Goal: Check status: Check status

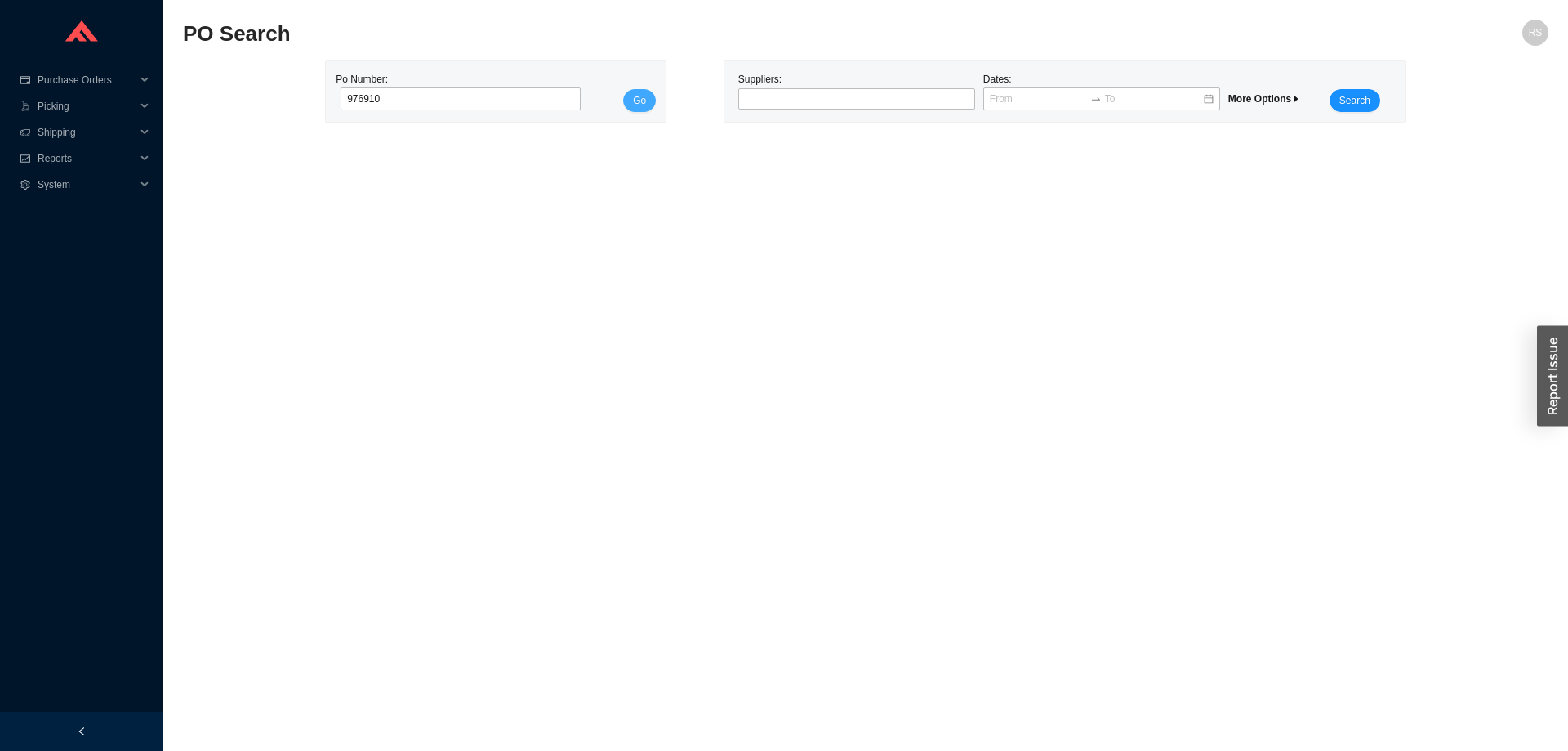
type input "976910"
click at [639, 106] on span "Go" at bounding box center [640, 100] width 13 height 16
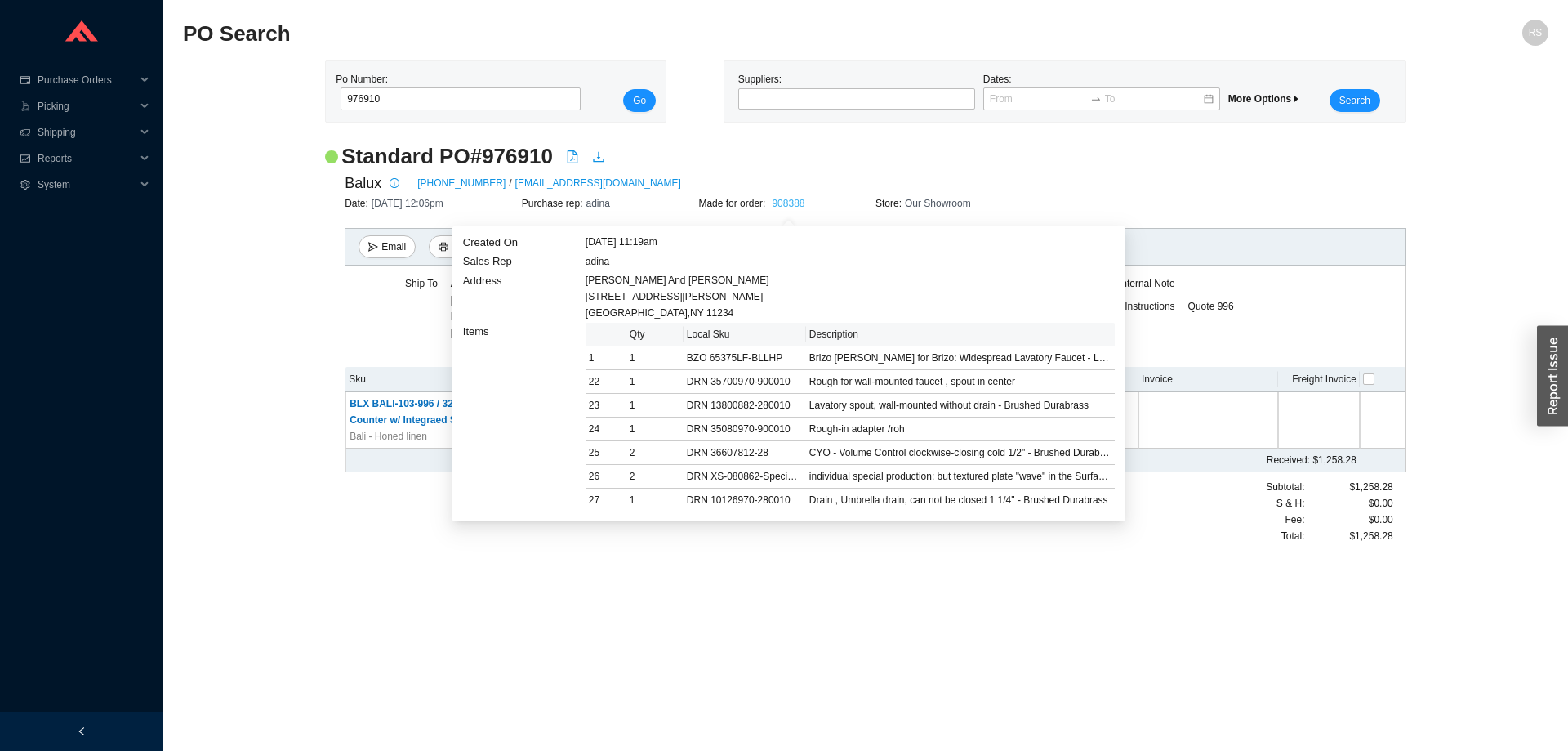
click at [793, 203] on link "908388" at bounding box center [787, 203] width 33 height 11
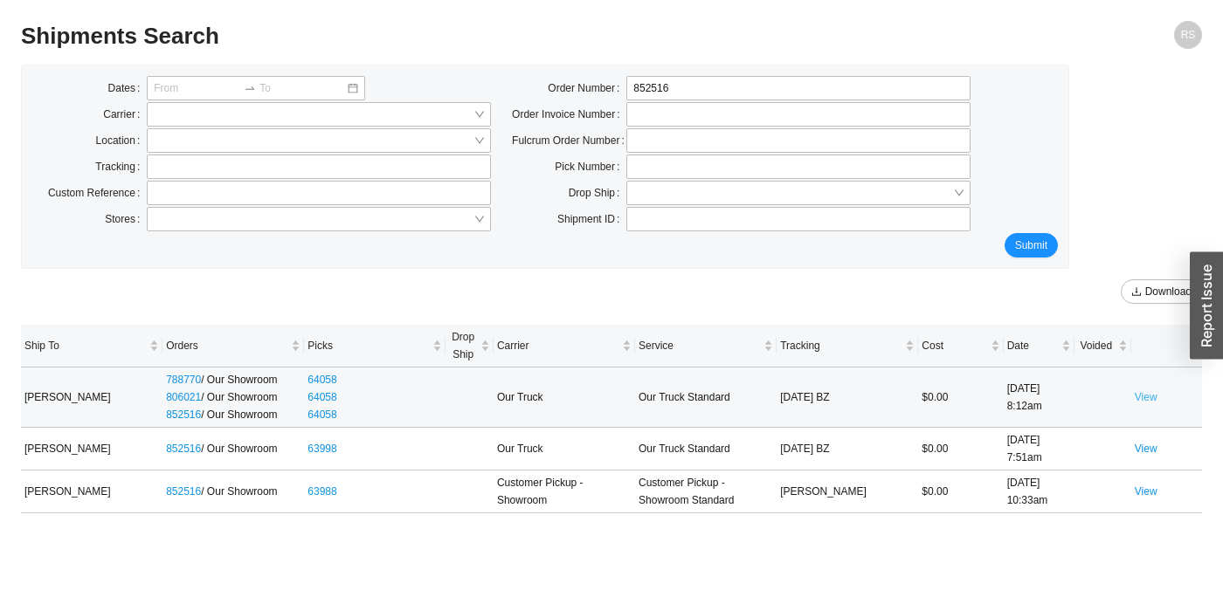
click at [1149, 398] on link "View" at bounding box center [1146, 397] width 23 height 12
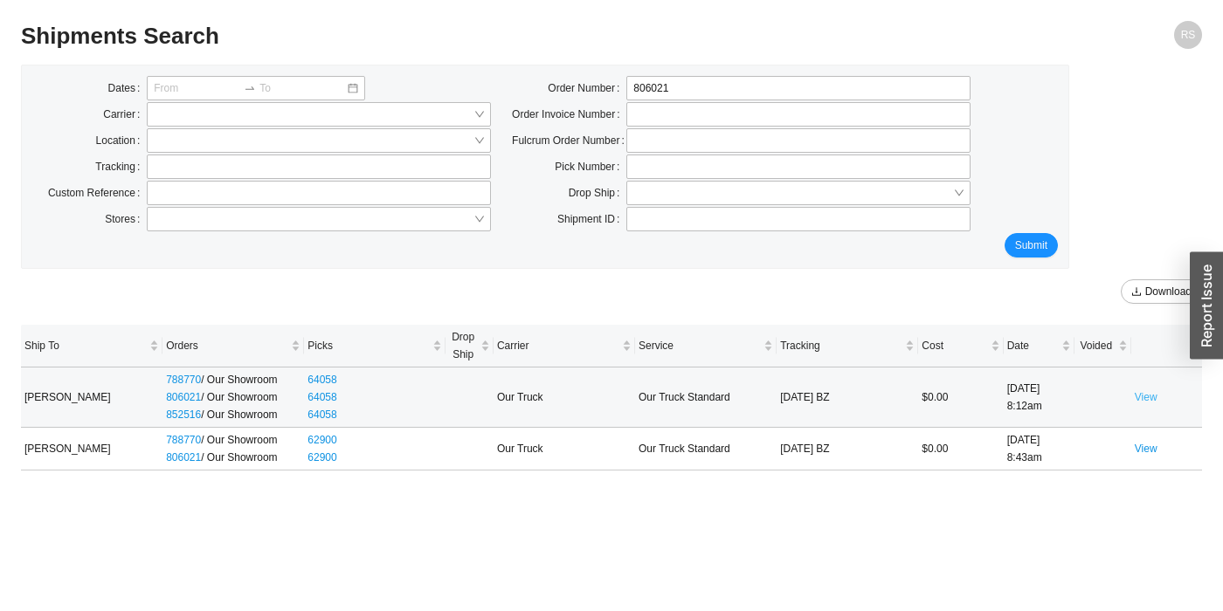
click at [1150, 402] on link "View" at bounding box center [1146, 397] width 23 height 12
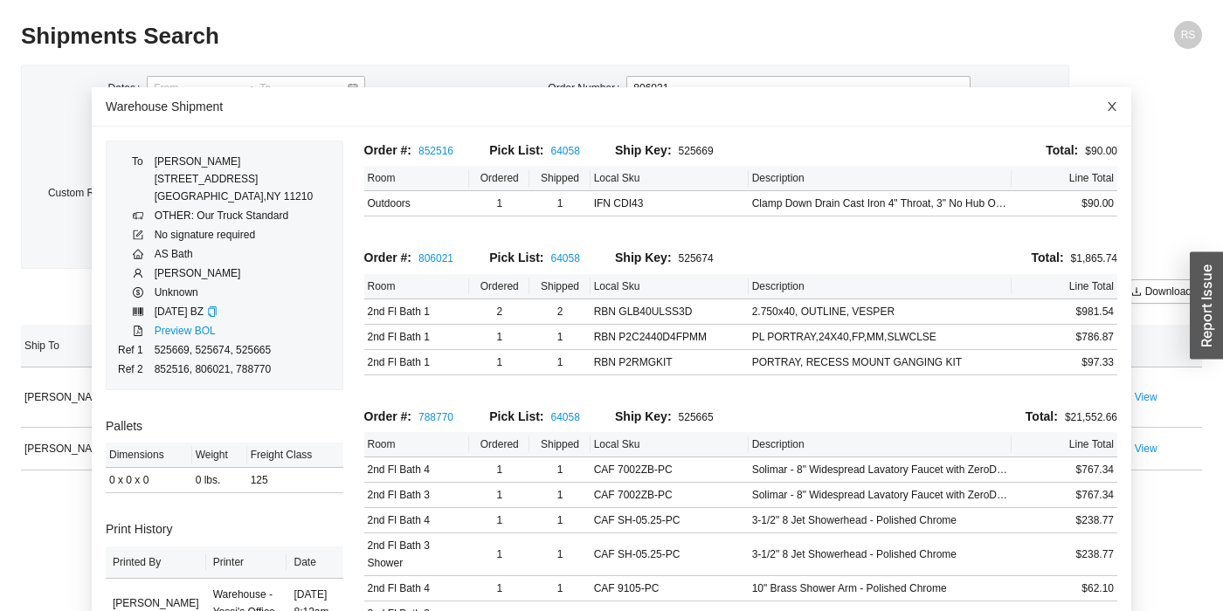
click at [1114, 105] on icon "close" at bounding box center [1112, 106] width 9 height 9
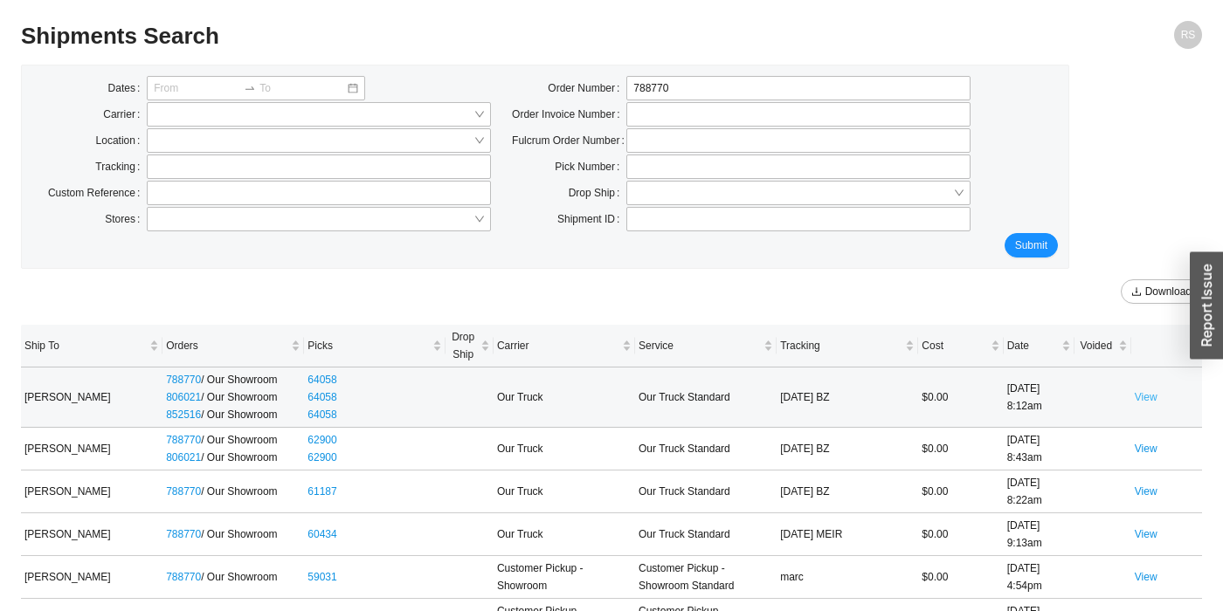
click at [1149, 394] on link "View" at bounding box center [1146, 397] width 23 height 12
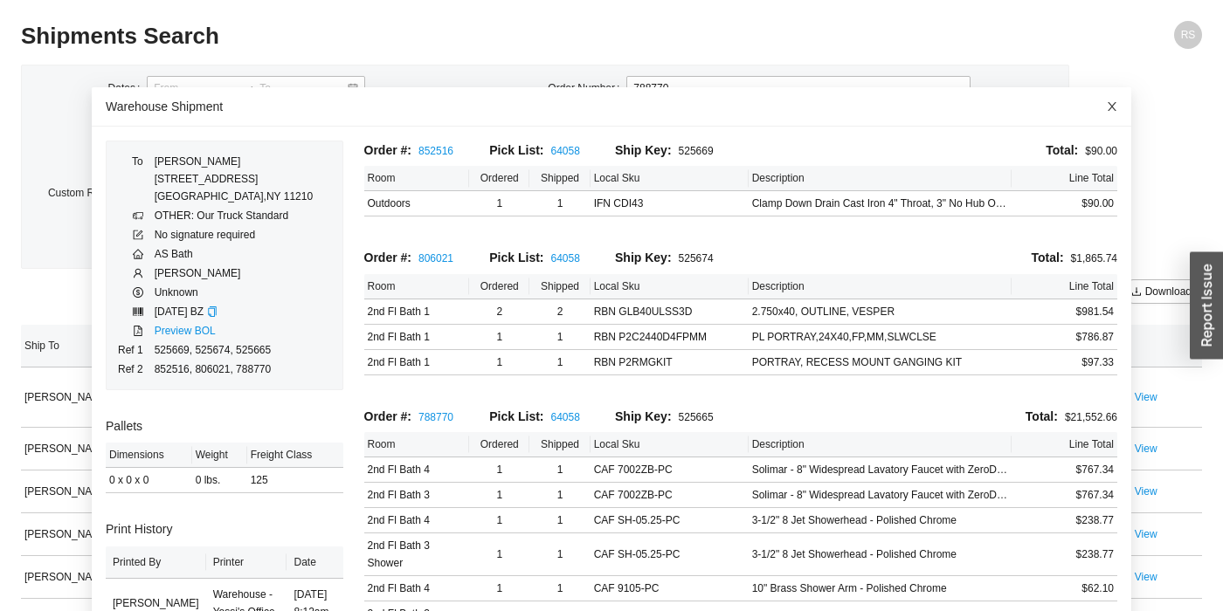
click at [1105, 107] on span "Close" at bounding box center [1112, 106] width 38 height 38
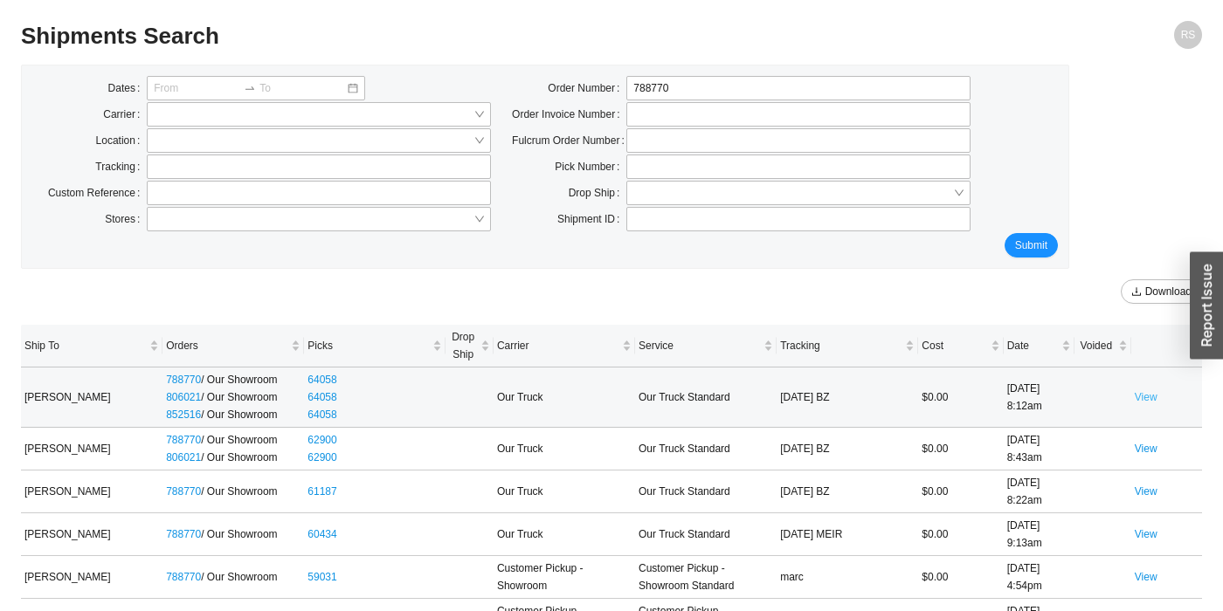
click at [1149, 394] on link "View" at bounding box center [1146, 397] width 23 height 12
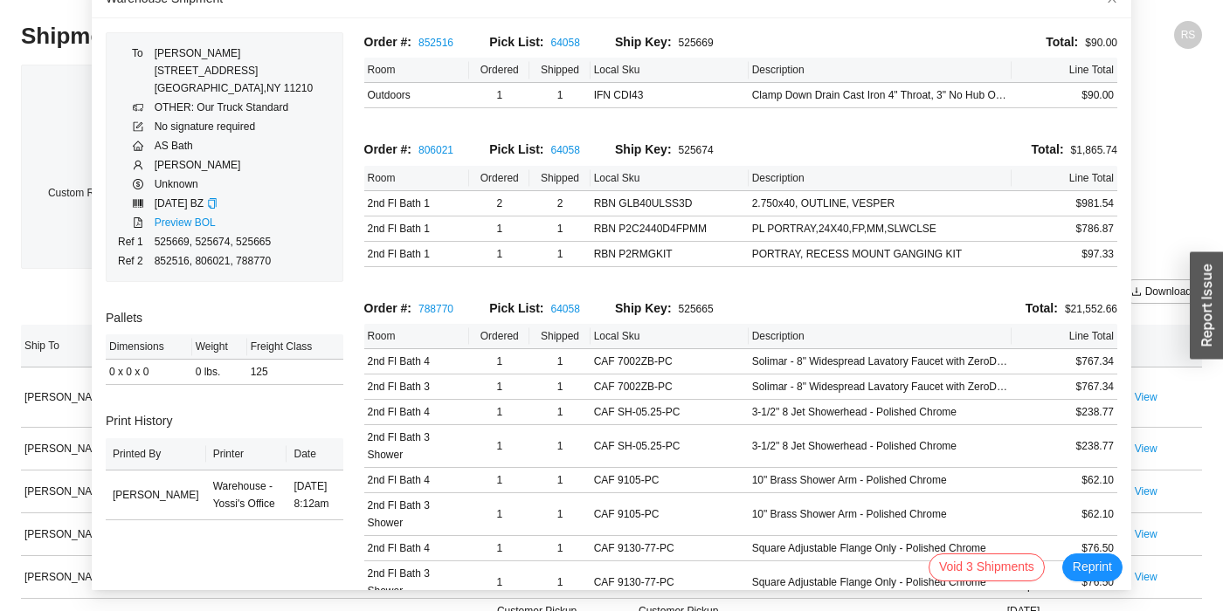
scroll to position [671, 0]
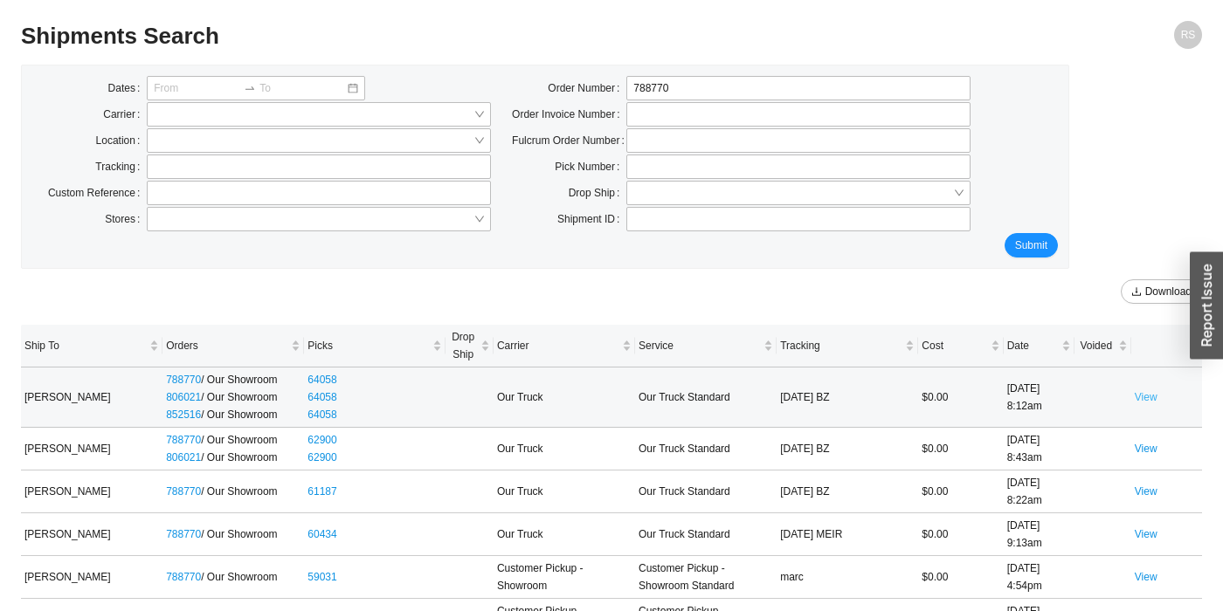
click at [1149, 398] on link "View" at bounding box center [1146, 397] width 23 height 12
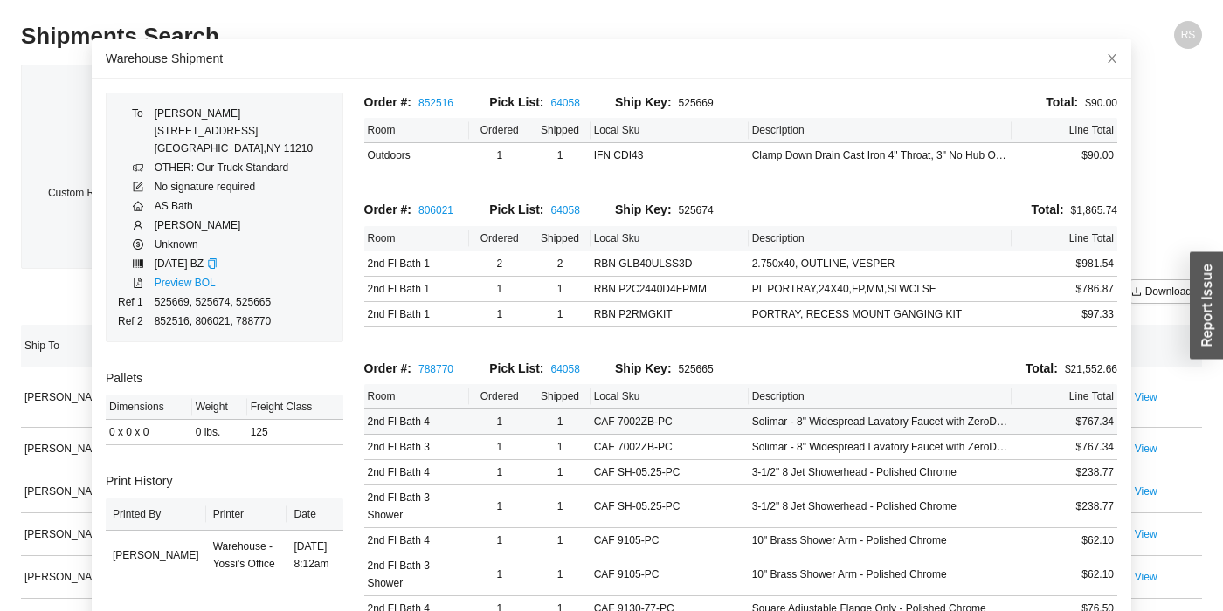
scroll to position [24, 0]
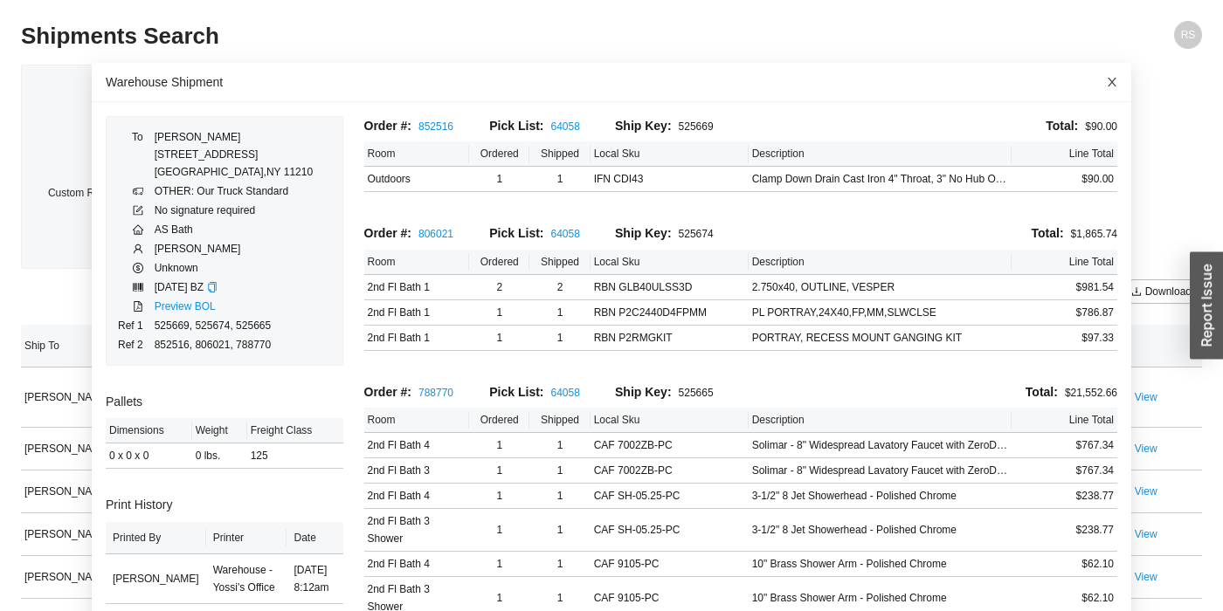
click at [1114, 77] on icon "close" at bounding box center [1112, 82] width 12 height 12
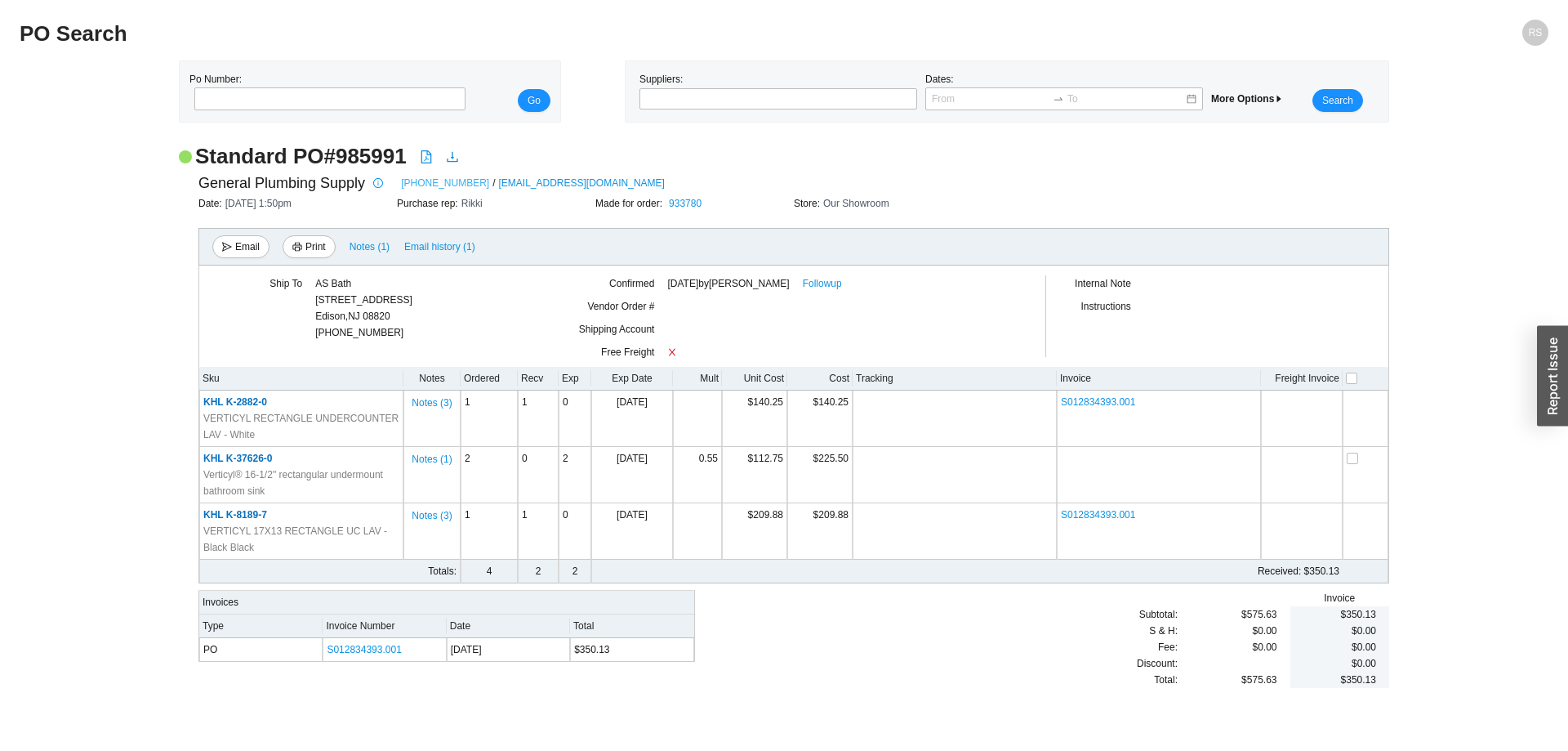
click at [415, 183] on link "[PHONE_NUMBER]" at bounding box center [445, 182] width 88 height 16
click at [828, 284] on link "Followup" at bounding box center [823, 282] width 39 height 16
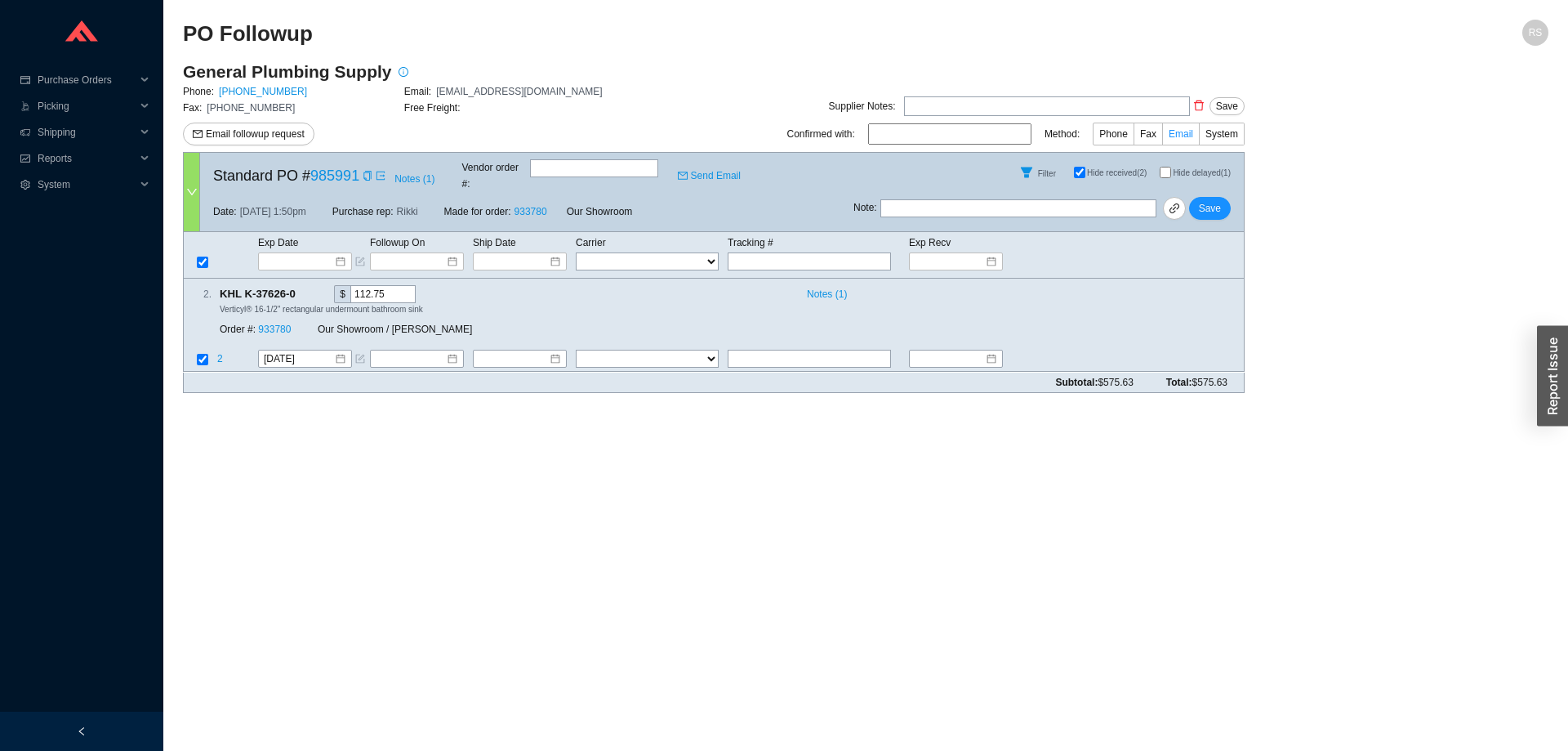
click at [1191, 137] on span "Email" at bounding box center [1181, 134] width 24 height 11
click at [1199, 137] on input "Email" at bounding box center [1199, 137] width 0 height 0
click at [1128, 137] on span "Phone" at bounding box center [1114, 134] width 29 height 11
click at [1133, 137] on input "Phone" at bounding box center [1133, 137] width 0 height 0
drag, startPoint x: 791, startPoint y: 137, endPoint x: 1235, endPoint y: 364, distance: 498.7
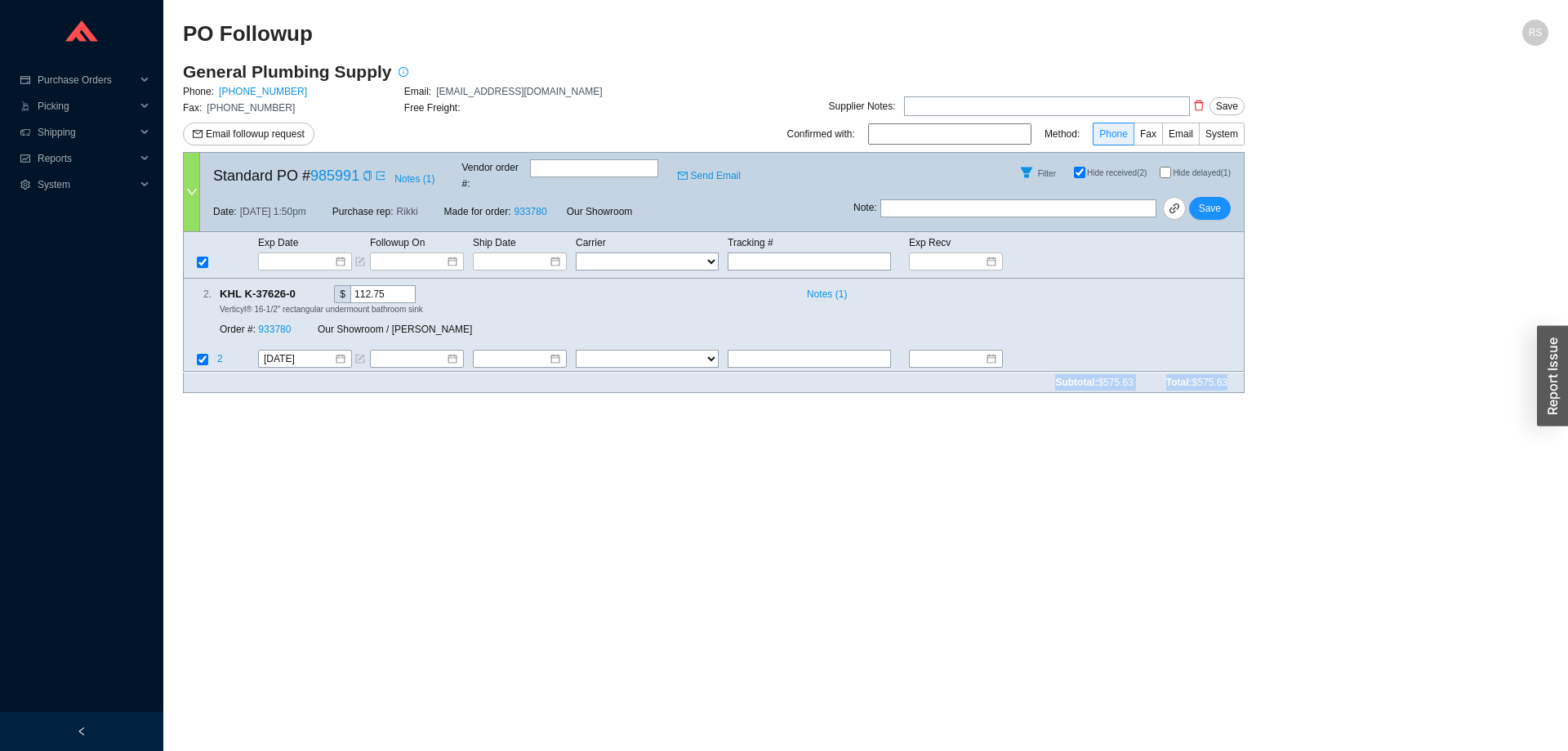
click at [1235, 364] on div "General Plumbing Supply Phone: 201-391-5000 Email: laurieh@generalplumbingsuppl…" at bounding box center [714, 233] width 1062 height 345
click at [1235, 372] on div "Subtotal: $575.63 Total: $575.63" at bounding box center [714, 383] width 1062 height 21
drag, startPoint x: 1235, startPoint y: 364, endPoint x: 191, endPoint y: 15, distance: 1100.8
click at [191, 15] on section "PO Followup RS General Plumbing Supply Phone: 201-391-5000 Email: laurieh@gener…" at bounding box center [866, 375] width 1404 height 751
click at [187, 12] on section "PO Followup RS General Plumbing Supply Phone: 201-391-5000 Email: laurieh@gener…" at bounding box center [866, 375] width 1404 height 751
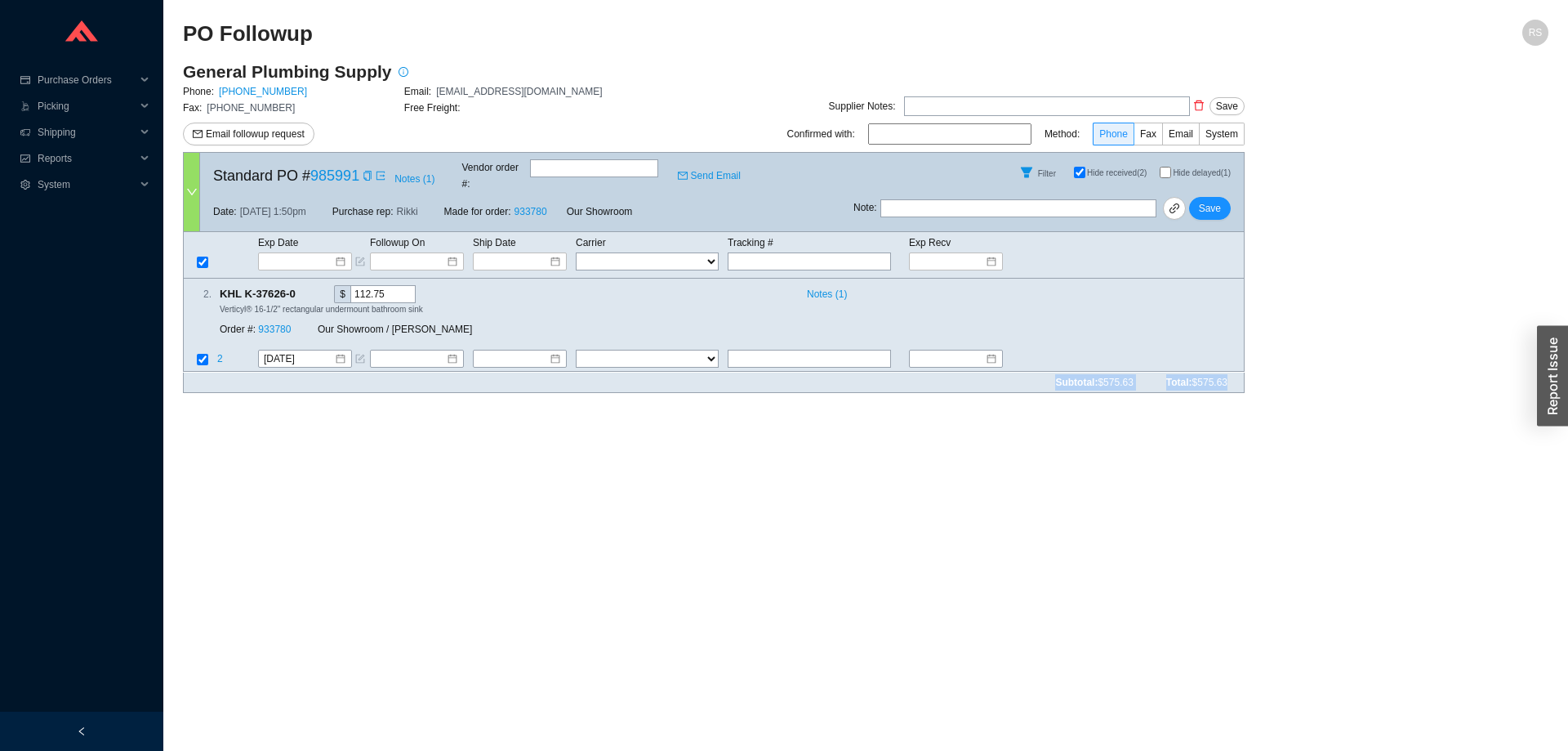
drag, startPoint x: 184, startPoint y: 10, endPoint x: 1225, endPoint y: 367, distance: 1100.5
click at [1225, 367] on section "PO Followup RS General Plumbing Supply Phone: 201-391-5000 Email: laurieh@gener…" at bounding box center [866, 375] width 1404 height 751
click at [1225, 377] on span "$575.63" at bounding box center [1210, 383] width 36 height 11
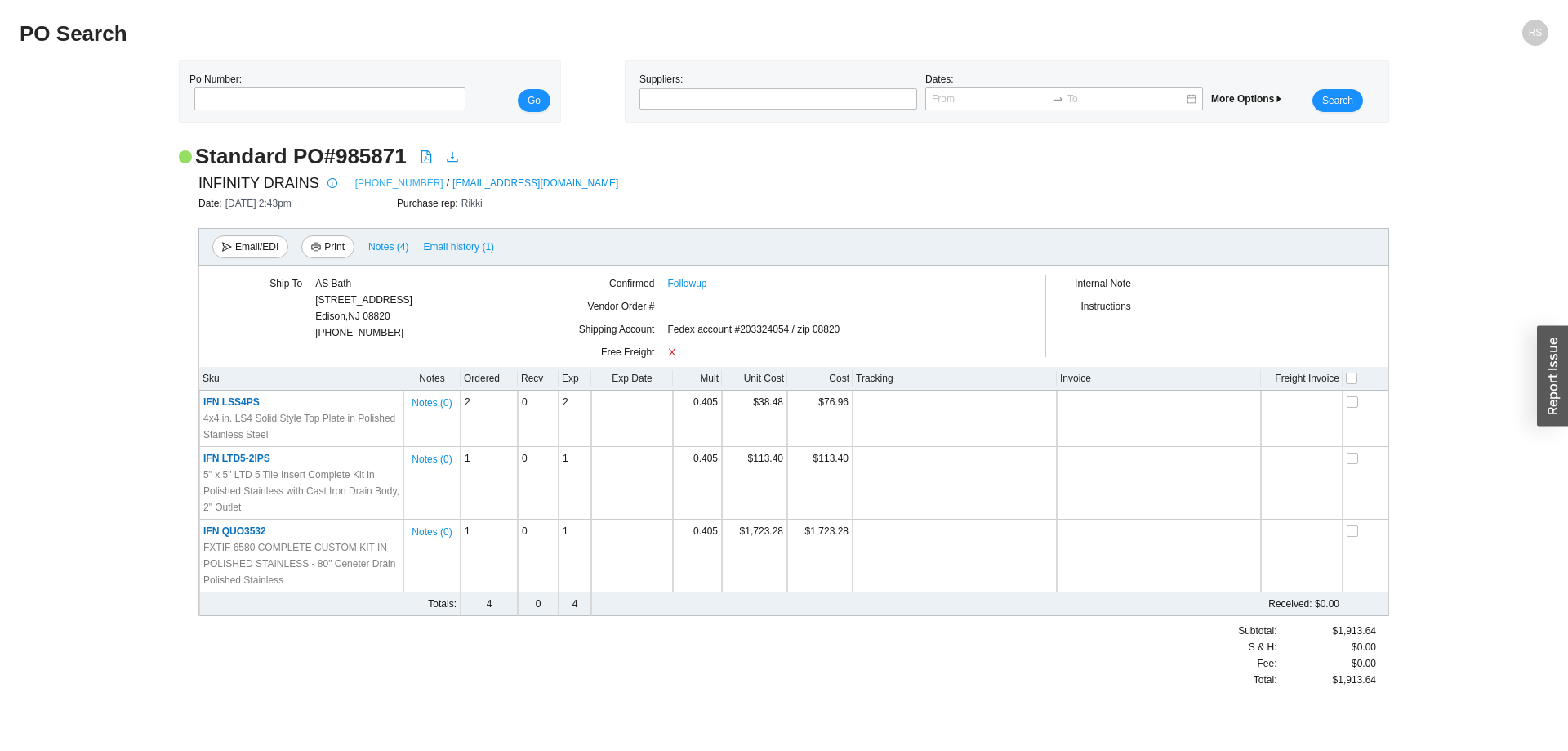
click at [372, 188] on link "[PHONE_NUMBER]" at bounding box center [399, 182] width 88 height 16
click at [698, 282] on link "Followup" at bounding box center [687, 282] width 39 height 16
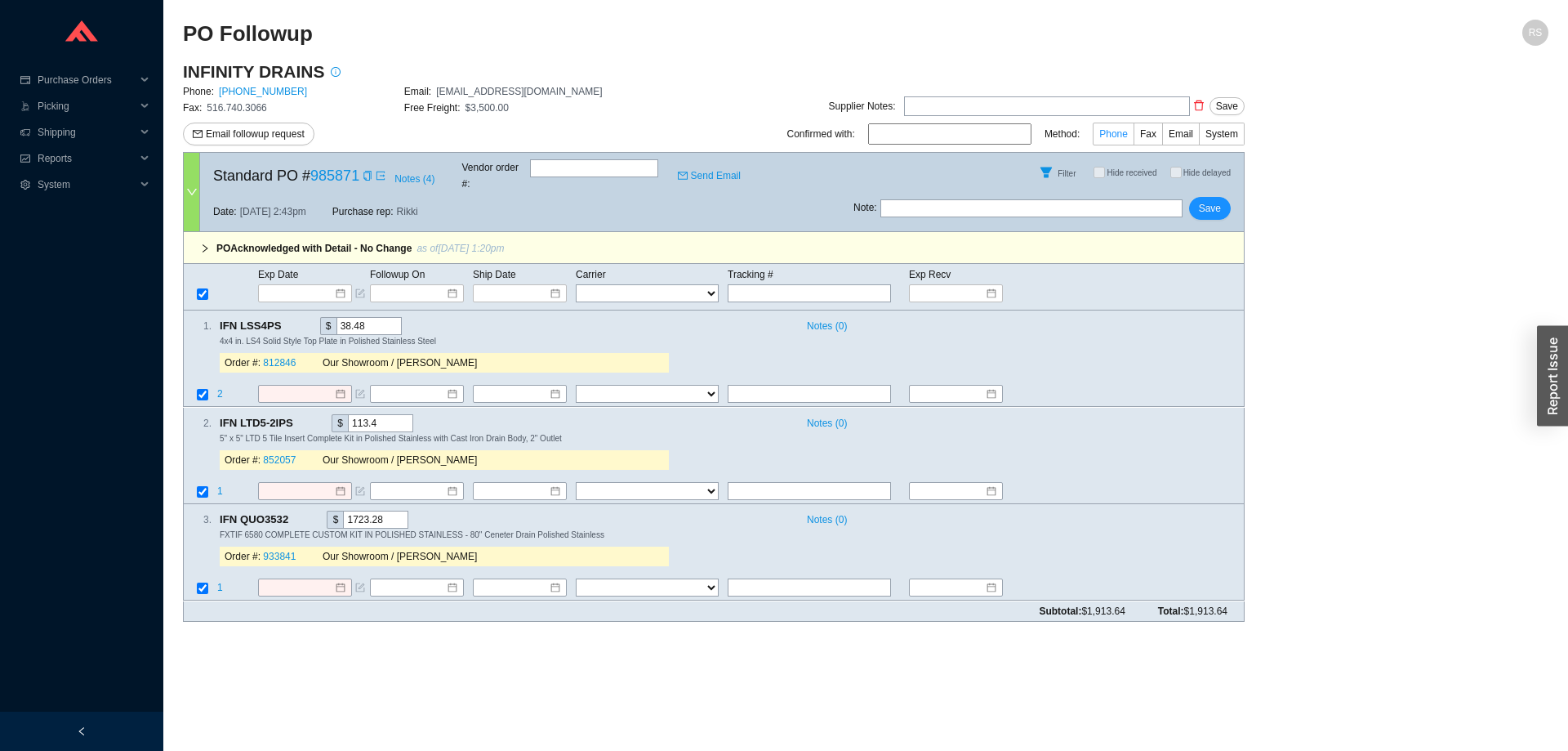
click at [1128, 131] on span "Phone" at bounding box center [1114, 134] width 29 height 11
click at [1133, 137] on input "Phone" at bounding box center [1133, 137] width 0 height 0
click at [974, 138] on input at bounding box center [950, 134] width 164 height 22
type input "Diane"
drag, startPoint x: 437, startPoint y: 90, endPoint x: 544, endPoint y: 90, distance: 107.0
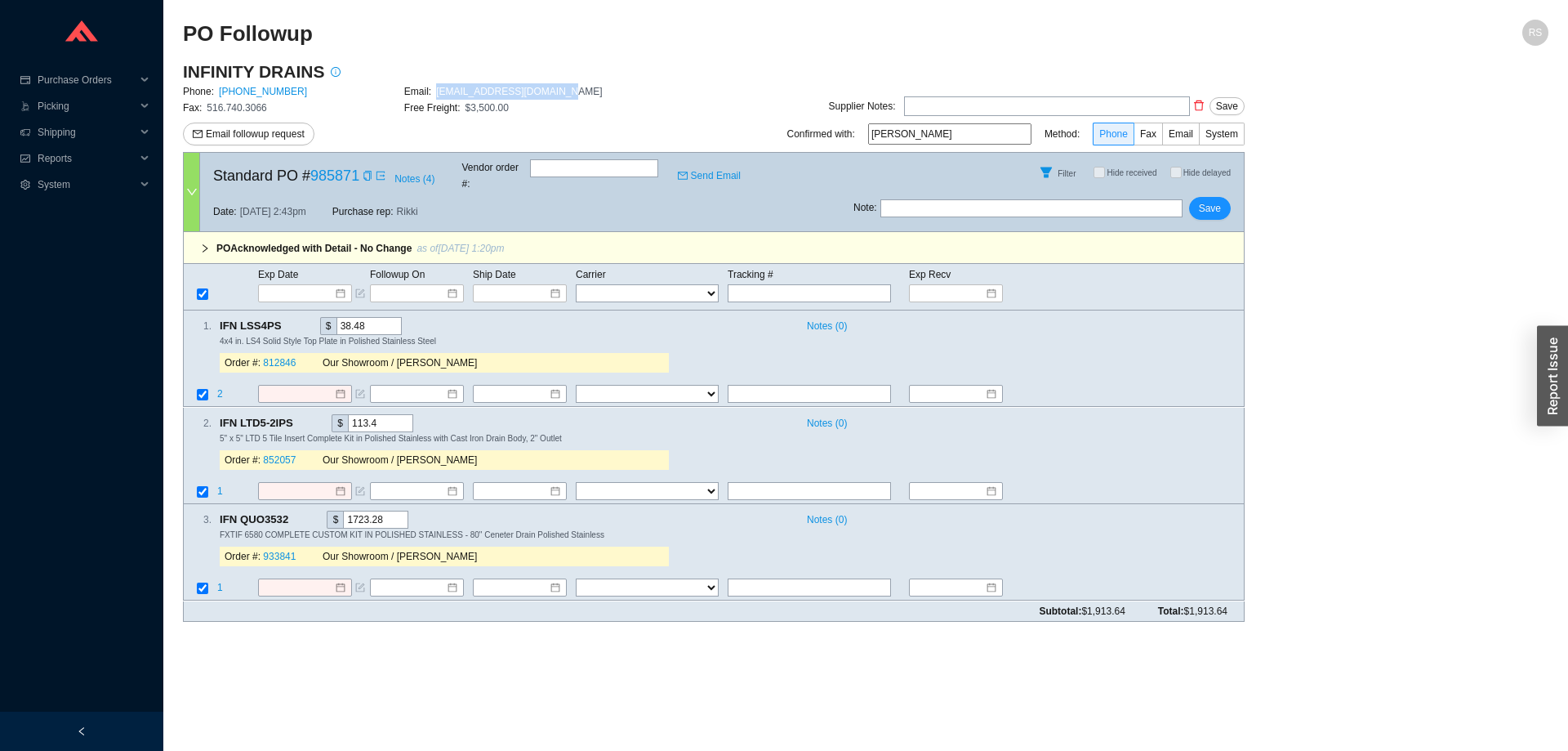
click at [544, 90] on div "Email: orders@infinitydrain.com" at bounding box center [514, 91] width 222 height 16
copy span "[EMAIL_ADDRESS][DOMAIN_NAME]"
click at [365, 171] on icon "copy" at bounding box center [367, 176] width 7 height 9
click at [286, 320] on icon "copy" at bounding box center [289, 325] width 10 height 10
click at [267, 455] on link "852057" at bounding box center [279, 460] width 33 height 11
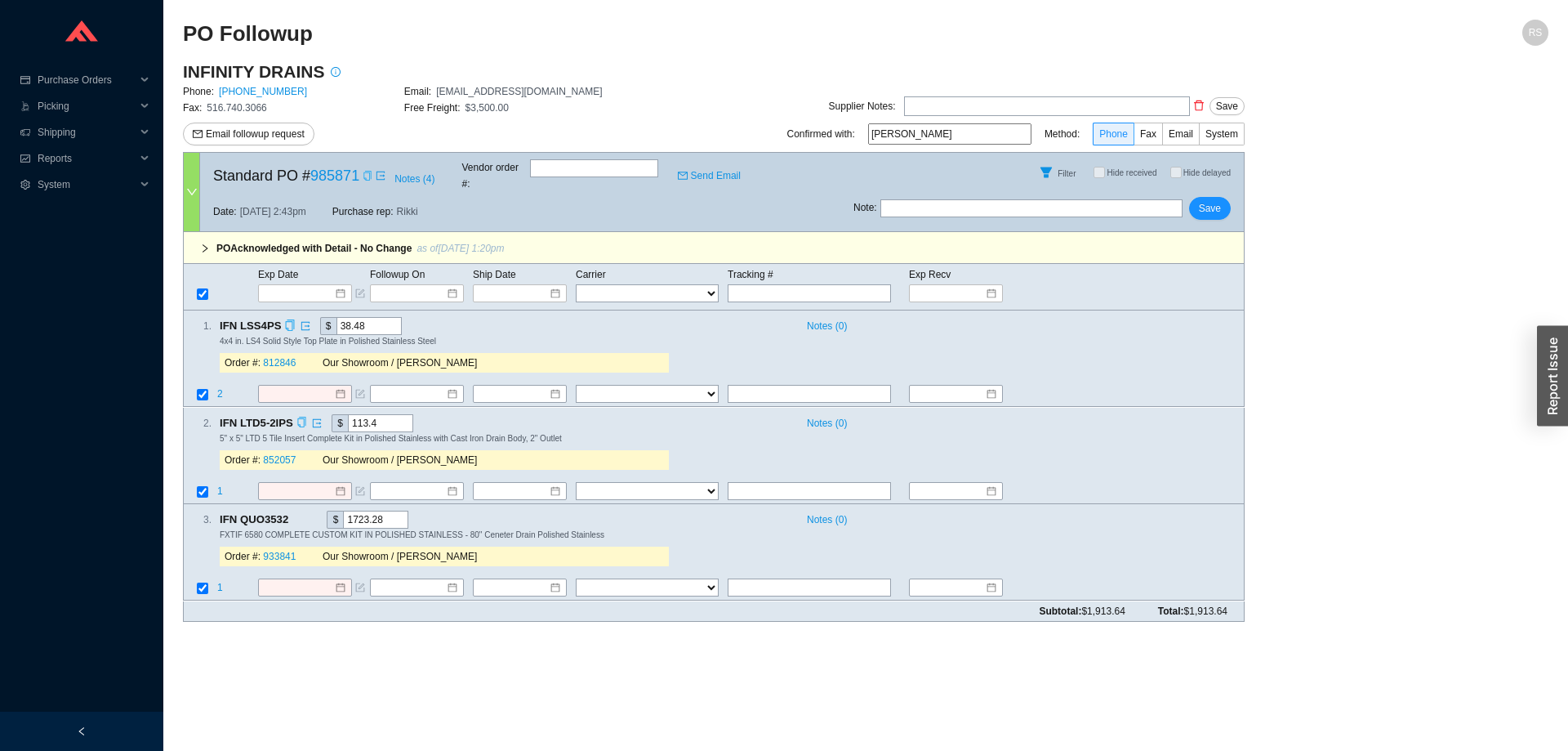
click at [303, 416] on icon "copy" at bounding box center [301, 421] width 8 height 10
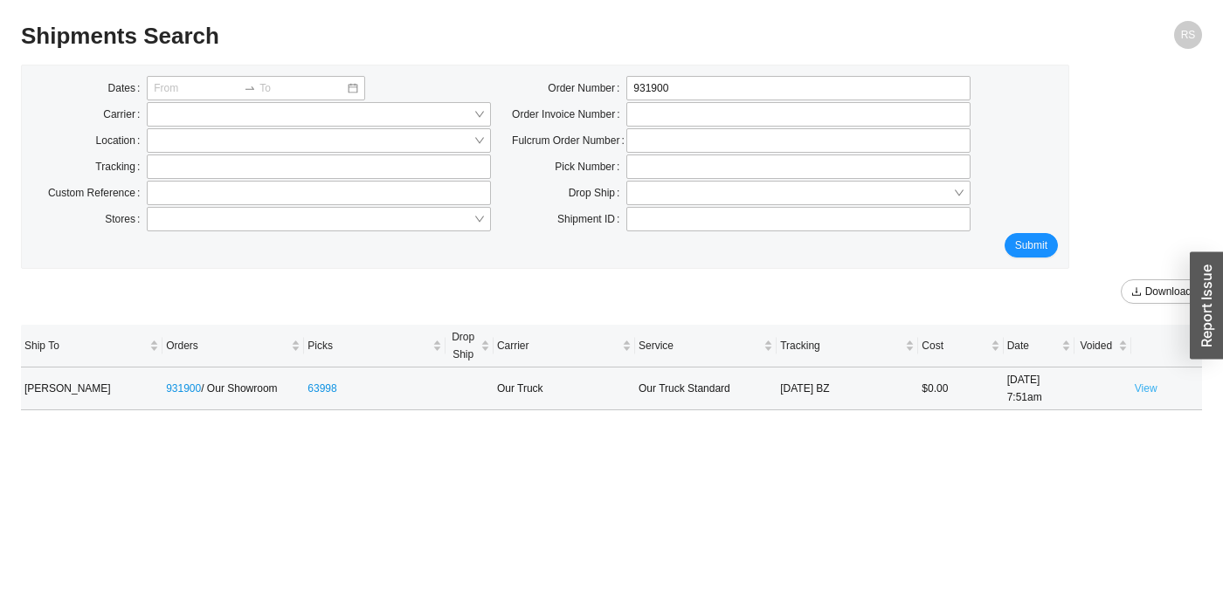
click at [1146, 389] on link "View" at bounding box center [1146, 389] width 23 height 12
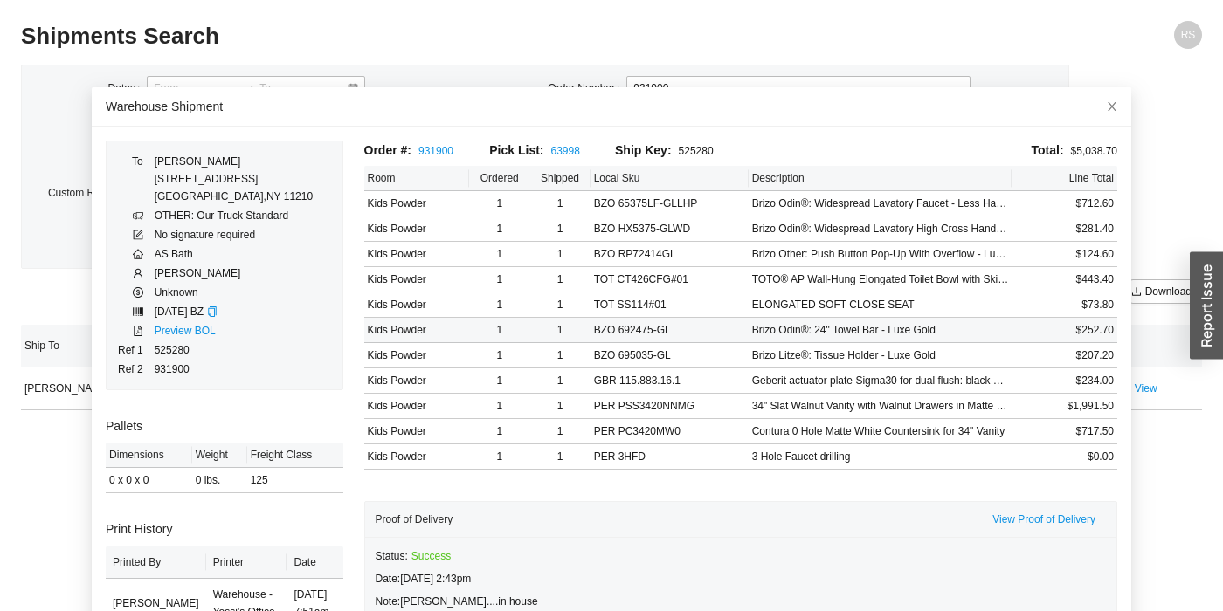
scroll to position [120, 0]
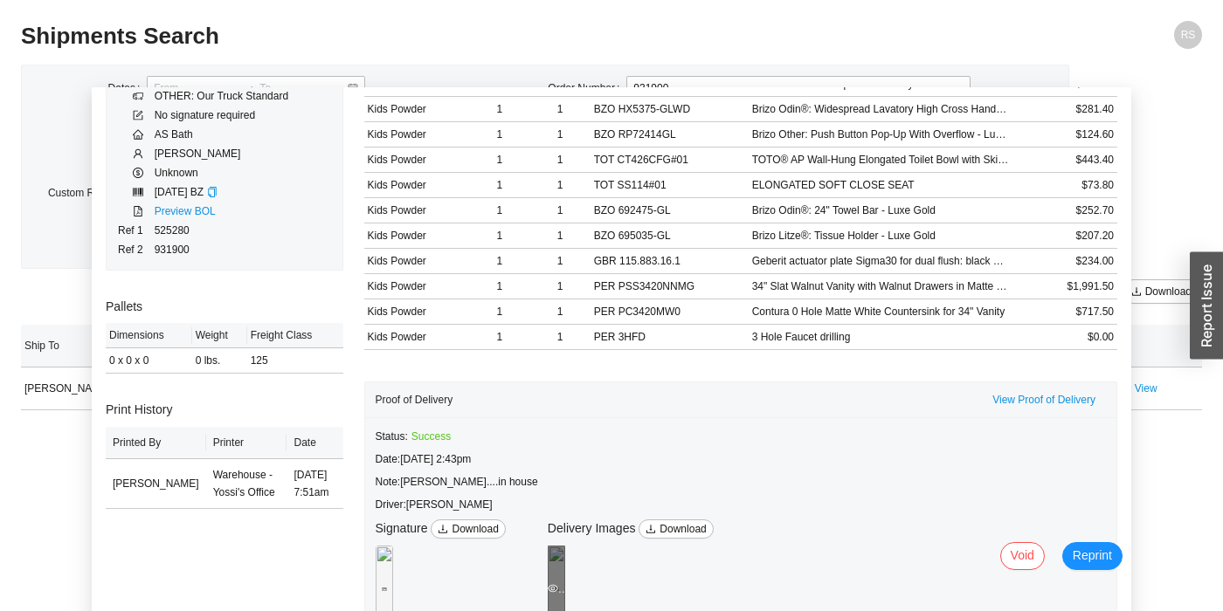
click at [565, 566] on div "Preview" at bounding box center [556, 589] width 17 height 87
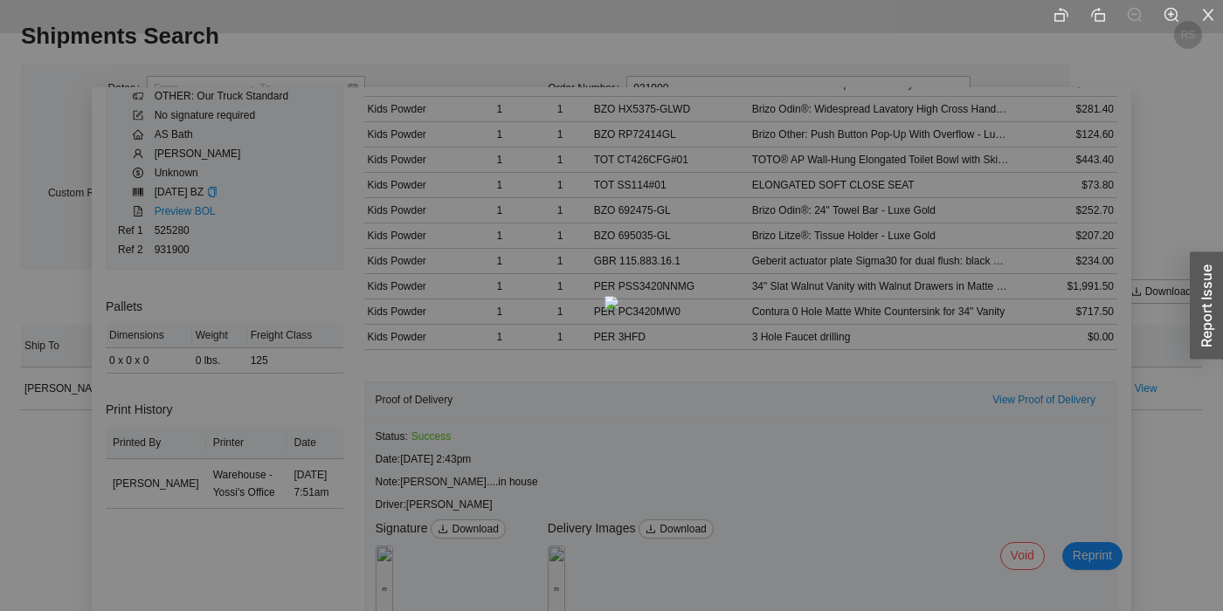
click at [1048, 280] on div at bounding box center [611, 305] width 1223 height 611
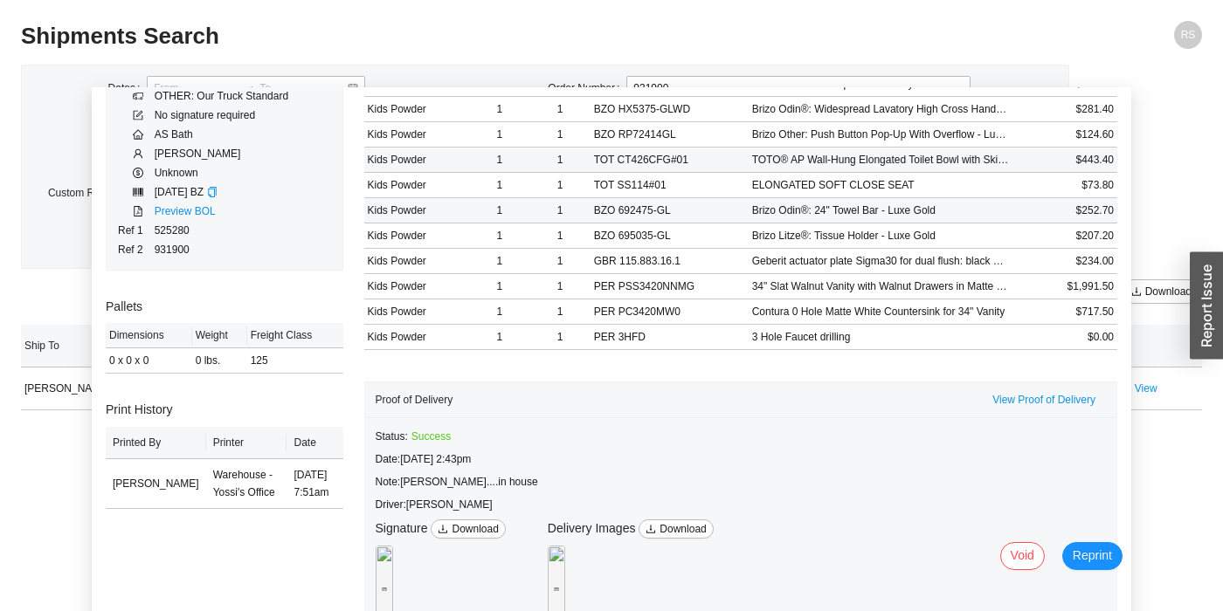
scroll to position [0, 0]
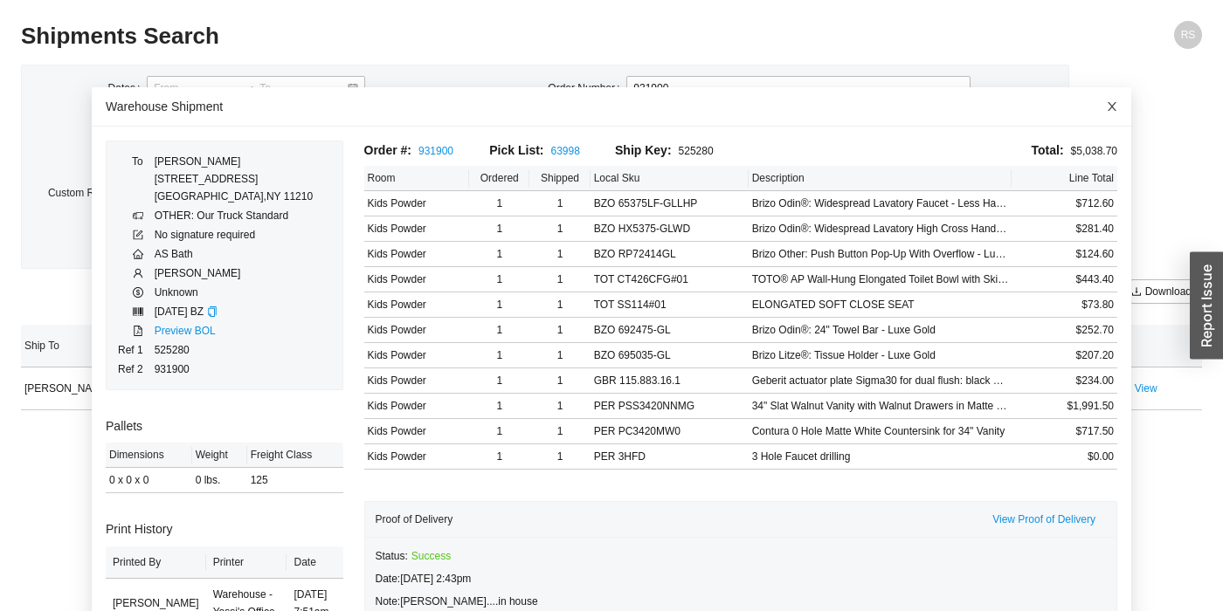
click at [1115, 100] on span "Close" at bounding box center [1112, 106] width 38 height 38
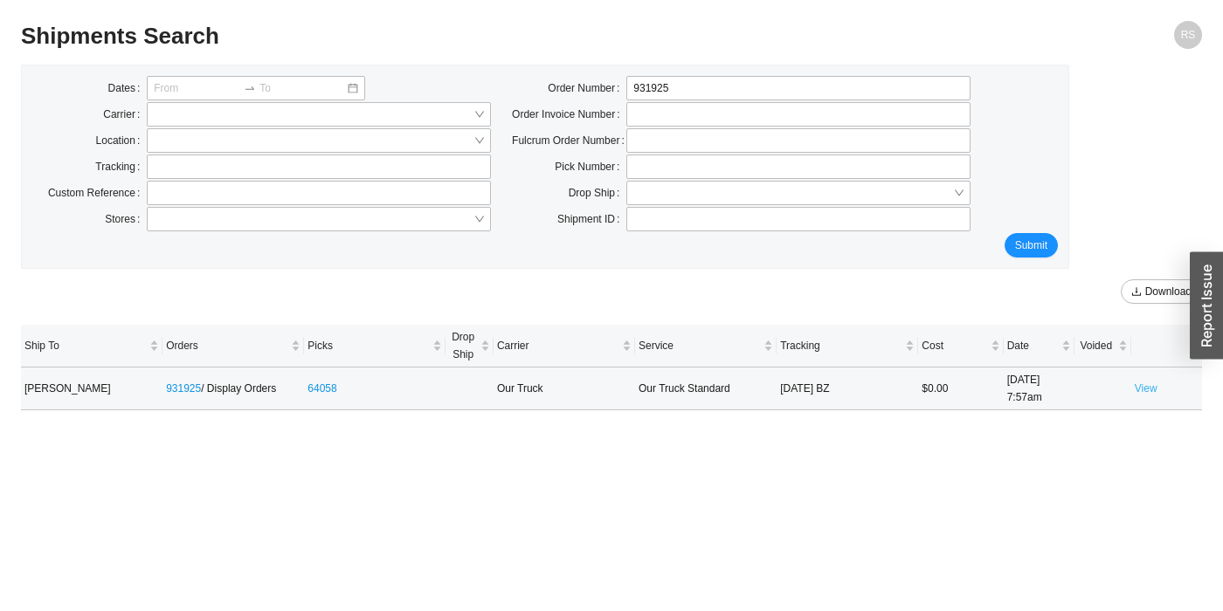
click at [1141, 389] on link "View" at bounding box center [1146, 389] width 23 height 12
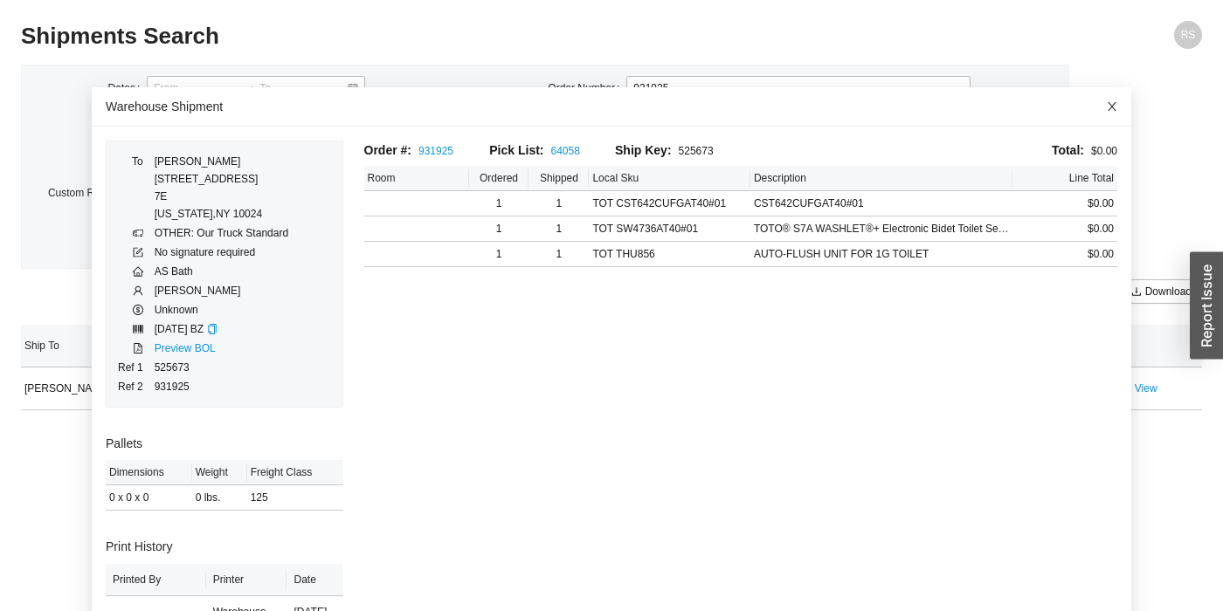
click at [1115, 110] on icon "close" at bounding box center [1112, 106] width 9 height 9
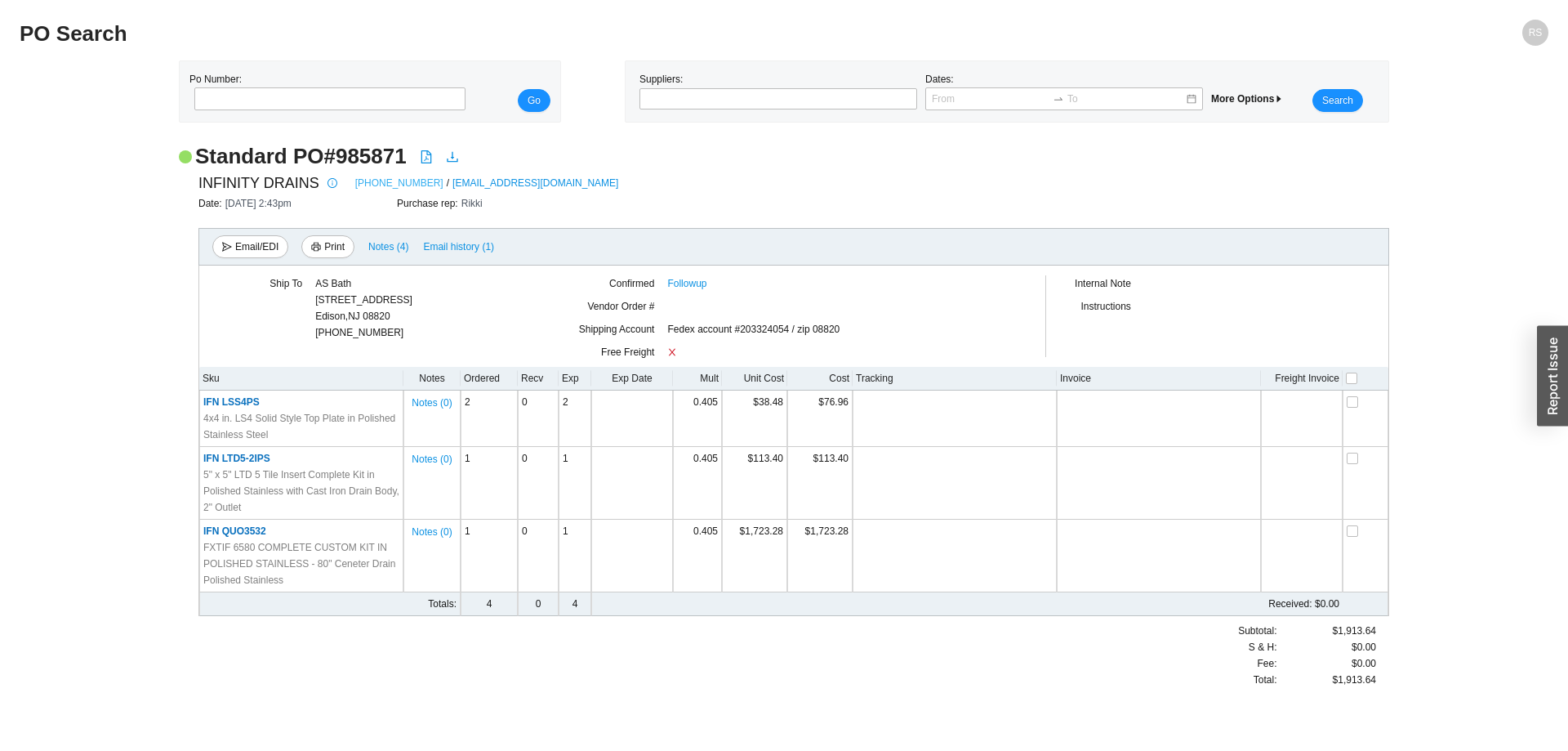
click at [374, 185] on link "[PHONE_NUMBER]" at bounding box center [399, 182] width 88 height 16
click at [694, 280] on link "Followup" at bounding box center [687, 282] width 39 height 16
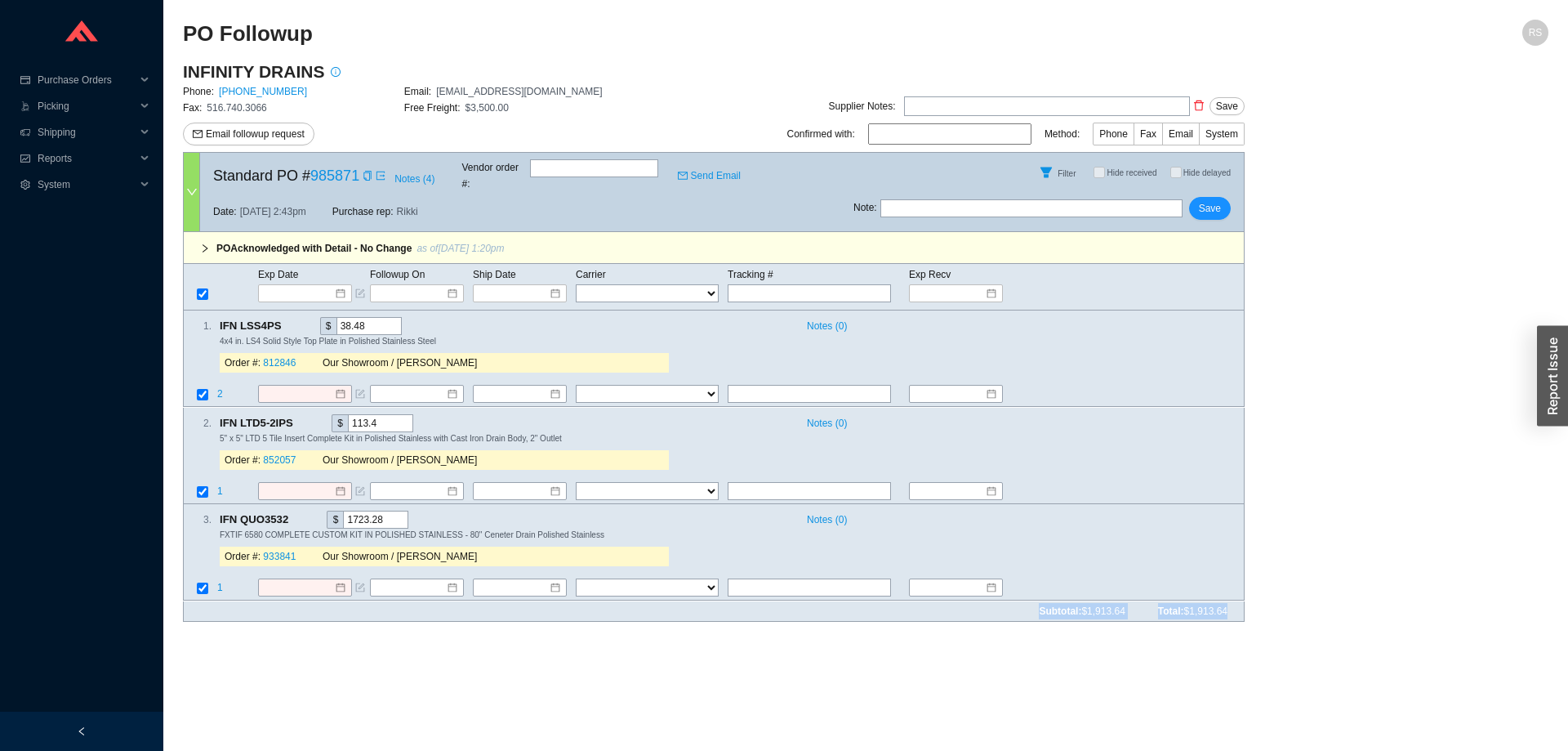
drag, startPoint x: 212, startPoint y: 498, endPoint x: 1233, endPoint y: 606, distance: 1026.7
click at [1233, 606] on form "Standard PO # 985871 Notes ( 4 ) Vendor order # : Send Email Filter Hide receiv…" at bounding box center [714, 385] width 1062 height 469
click at [1233, 606] on div "Subtotal: $1,913.64 Total: $1,913.64" at bounding box center [714, 612] width 1062 height 21
drag, startPoint x: 1234, startPoint y: 600, endPoint x: 181, endPoint y: 503, distance: 1057.5
click at [181, 503] on section "PO Followup RS INFINITY DRAINS Phone: [PHONE_NUMBER] Email: [EMAIL_ADDRESS][DOM…" at bounding box center [866, 375] width 1404 height 751
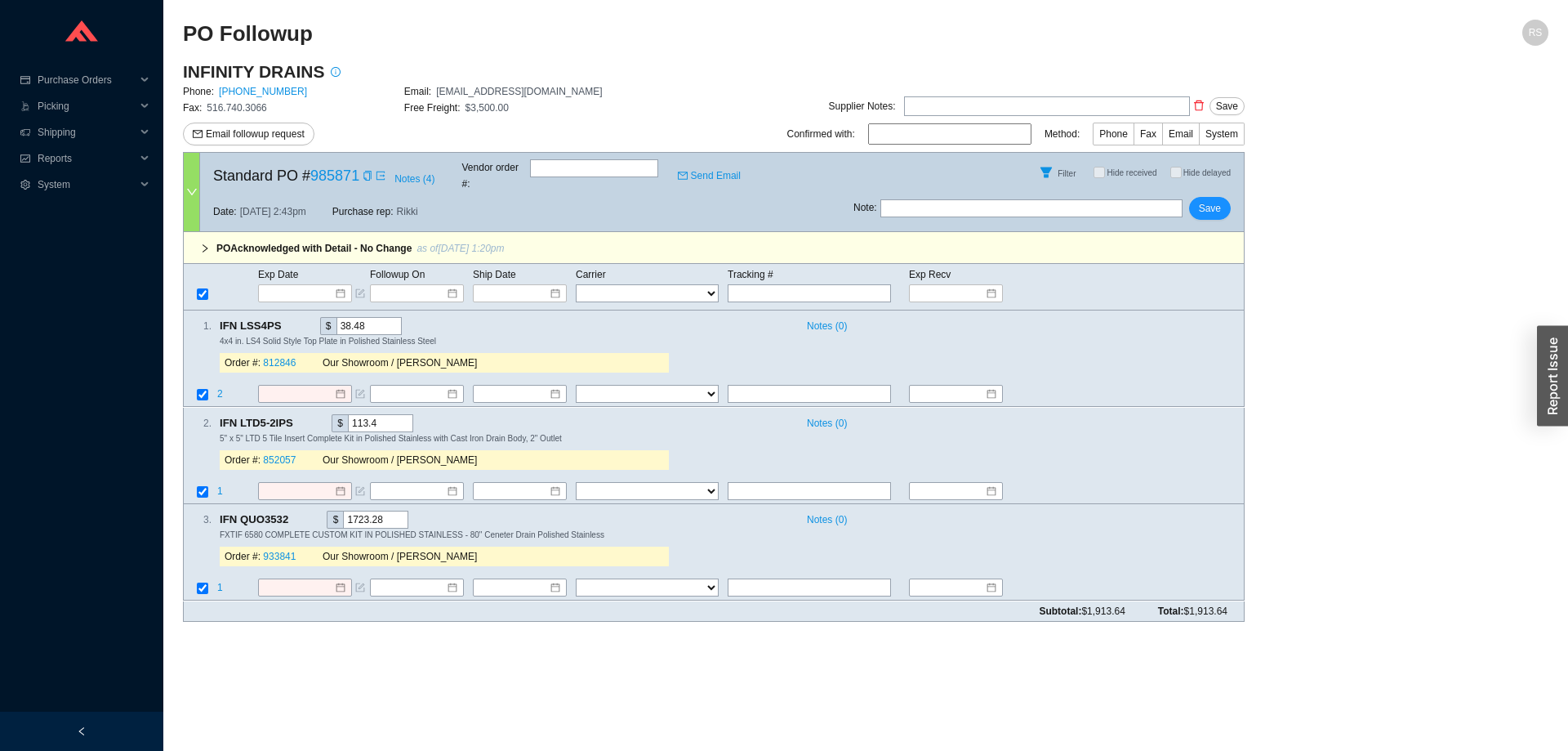
click at [181, 503] on section "PO Followup RS INFINITY DRAINS Phone: [PHONE_NUMBER] Email: [EMAIL_ADDRESS][DOM…" at bounding box center [866, 375] width 1404 height 751
drag, startPoint x: 223, startPoint y: 307, endPoint x: 1077, endPoint y: 478, distance: 871.0
click at [1075, 480] on div "PO Acknowledged with Detail - No Change as of [DATE] 1:20pm Sku Status Status Q…" at bounding box center [714, 416] width 1062 height 368
click at [1077, 481] on td at bounding box center [1129, 492] width 229 height 22
drag, startPoint x: 1172, startPoint y: 484, endPoint x: 197, endPoint y: 307, distance: 990.9
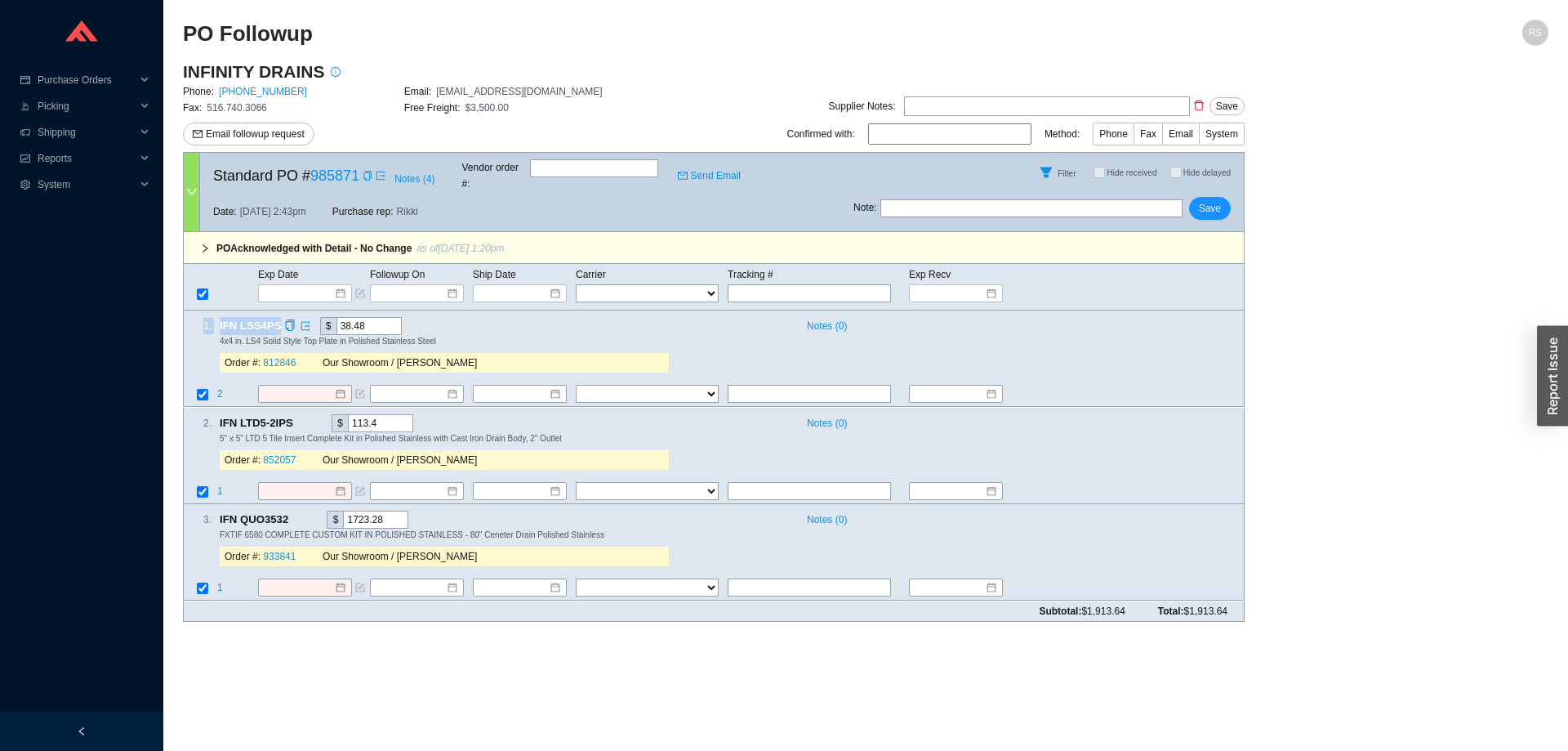
click at [197, 307] on div "PO Acknowledged with Detail - No Change as of [DATE] 1:20pm Sku Status Status Q…" at bounding box center [714, 416] width 1062 height 368
click at [197, 318] on div "1 ." at bounding box center [198, 325] width 28 height 16
drag, startPoint x: 194, startPoint y: 307, endPoint x: 1073, endPoint y: 481, distance: 896.1
click at [1073, 481] on div "PO Acknowledged with Detail - No Change as of [DATE] 1:20pm Sku Status Status Q…" at bounding box center [714, 416] width 1062 height 368
click at [1073, 481] on td at bounding box center [1129, 492] width 229 height 22
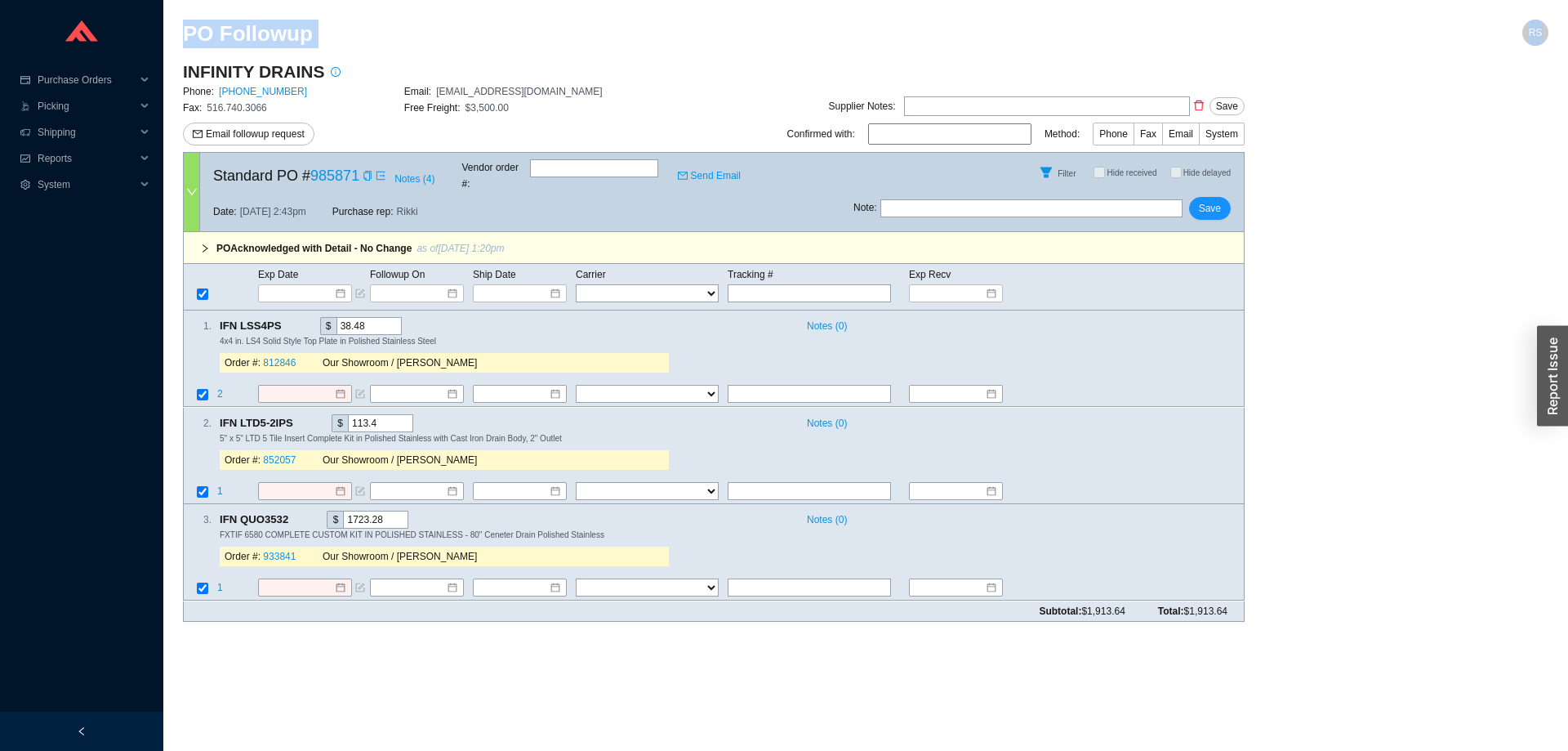
drag, startPoint x: 1082, startPoint y: 479, endPoint x: 178, endPoint y: 29, distance: 1009.8
click at [178, 29] on section "PO Followup RS INFINITY DRAINS Phone: [PHONE_NUMBER] Email: [EMAIL_ADDRESS][DOM…" at bounding box center [866, 375] width 1404 height 751
drag, startPoint x: 177, startPoint y: 23, endPoint x: 1230, endPoint y: 597, distance: 1199.3
click at [1230, 597] on section "PO Followup RS INFINITY DRAINS Phone: [PHONE_NUMBER] Email: [EMAIL_ADDRESS][DOM…" at bounding box center [866, 375] width 1404 height 751
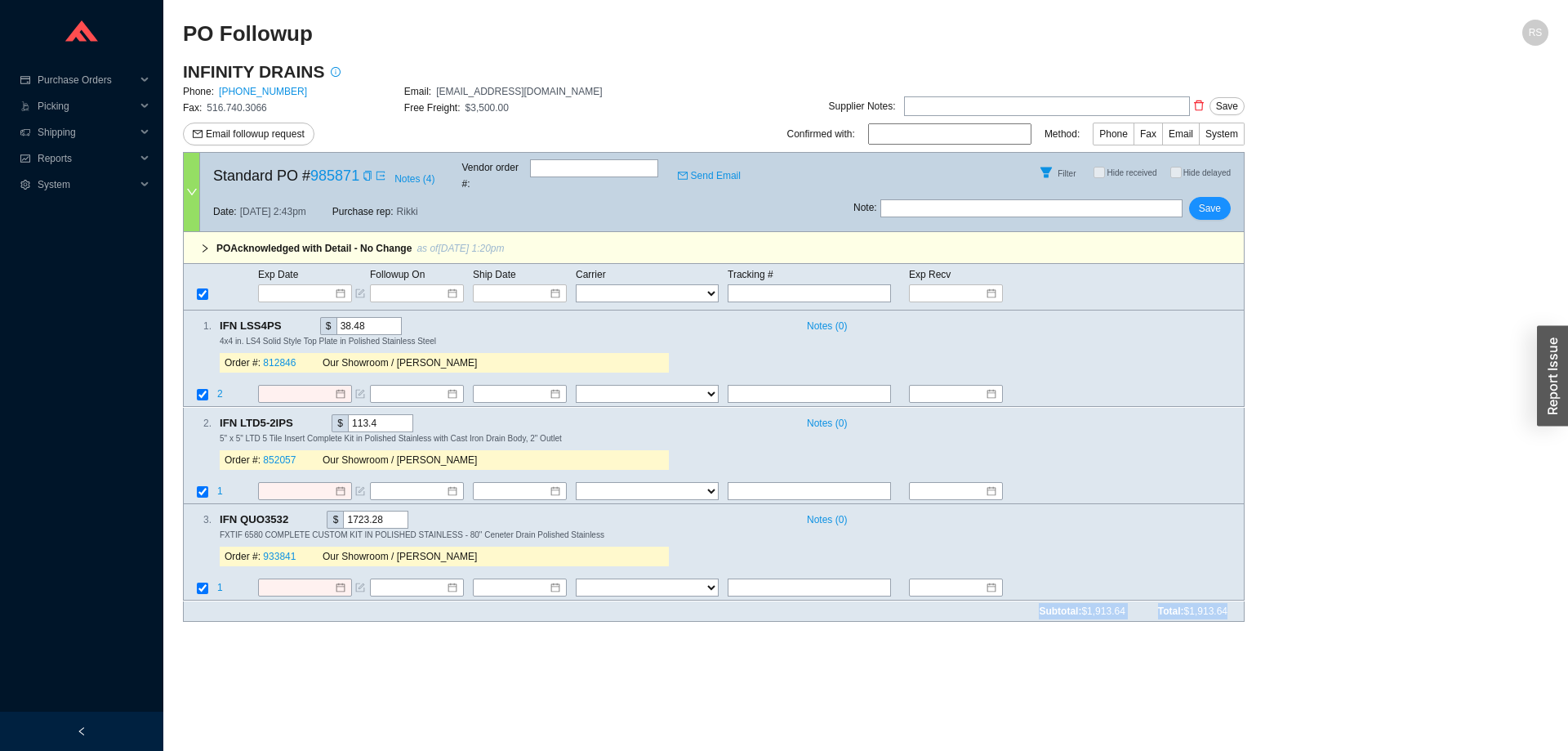
click at [1230, 601] on div "Subtotal: $1,913.64 Total: $1,913.64" at bounding box center [714, 612] width 1062 height 21
drag, startPoint x: 1230, startPoint y: 597, endPoint x: 182, endPoint y: 42, distance: 1185.9
click at [182, 42] on section "PO Followup RS INFINITY DRAINS Phone: [PHONE_NUMBER] Email: [EMAIL_ADDRESS][DOM…" at bounding box center [866, 375] width 1404 height 751
drag, startPoint x: 205, startPoint y: 308, endPoint x: 1242, endPoint y: 596, distance: 1076.2
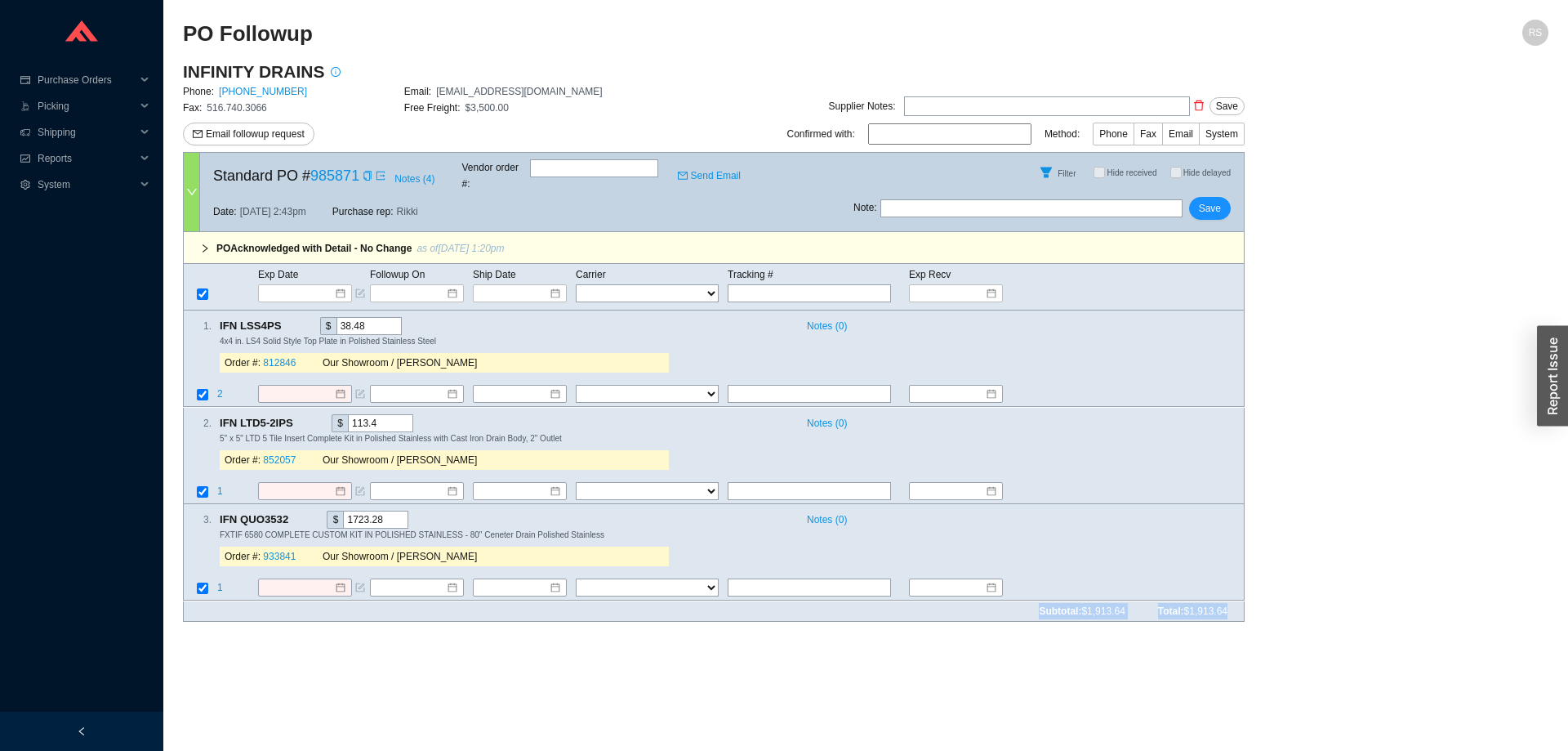
click at [1242, 596] on form "Standard PO # 985871 Notes ( 4 ) Vendor order # : Send Email Filter Hide receiv…" at bounding box center [714, 385] width 1062 height 469
click at [1242, 601] on div "Subtotal: $1,913.64 Total: $1,913.64" at bounding box center [714, 612] width 1062 height 21
drag, startPoint x: 1238, startPoint y: 596, endPoint x: 176, endPoint y: 15, distance: 1210.5
click at [176, 15] on section "PO Followup RS INFINITY DRAINS Phone: [PHONE_NUMBER] Email: [EMAIL_ADDRESS][DOM…" at bounding box center [866, 375] width 1404 height 751
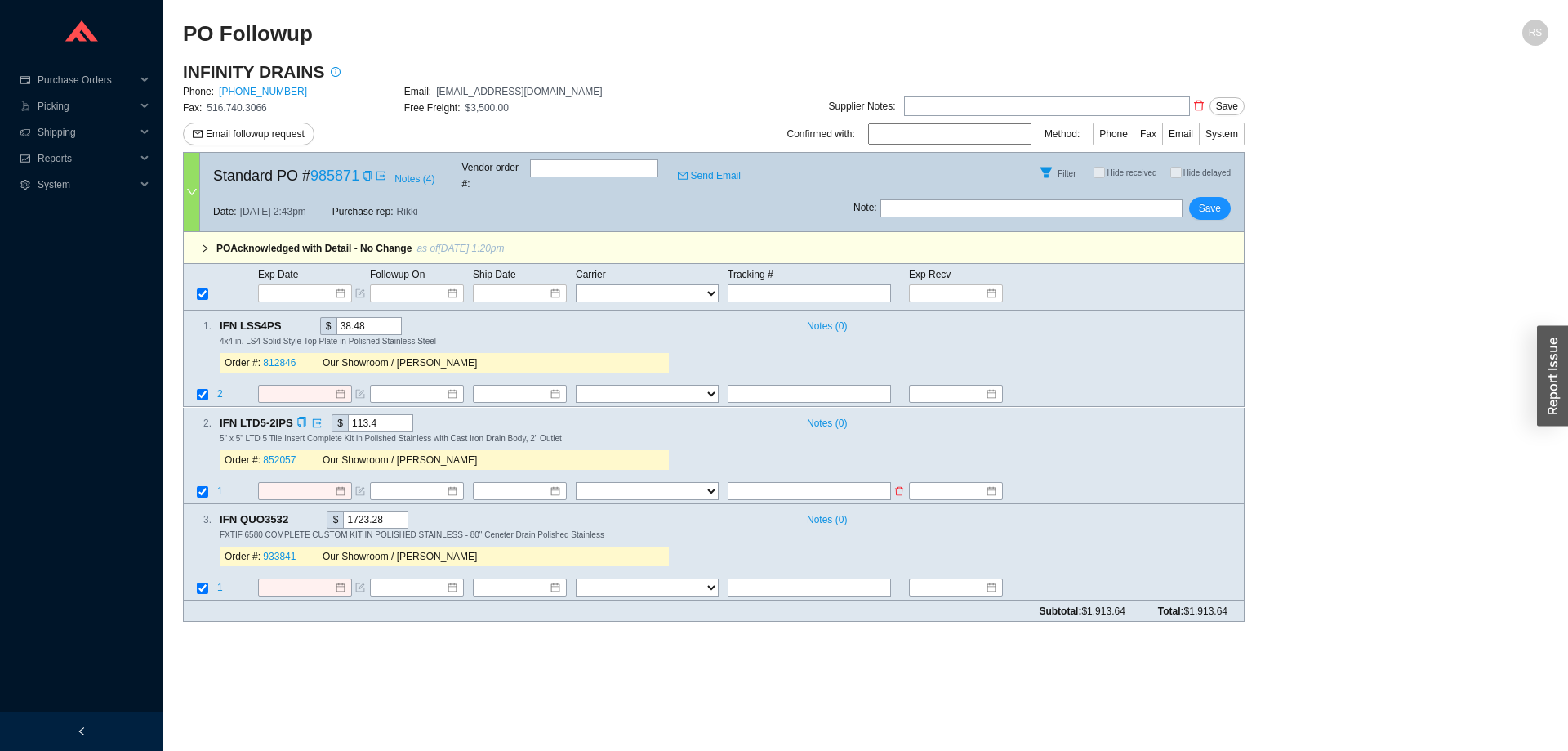
drag, startPoint x: 220, startPoint y: 306, endPoint x: 1049, endPoint y: 473, distance: 845.7
click at [1049, 473] on div "PO Acknowledged with Detail - No Change as of [DATE] 1:20pm Sku Status Status Q…" at bounding box center [714, 416] width 1062 height 368
click at [1049, 481] on td at bounding box center [1129, 492] width 229 height 22
drag, startPoint x: 1062, startPoint y: 468, endPoint x: 201, endPoint y: 306, distance: 876.1
click at [201, 306] on div "PO Acknowledged with Detail - No Change as of [DATE] 1:20pm Sku Status Status Q…" at bounding box center [714, 416] width 1062 height 368
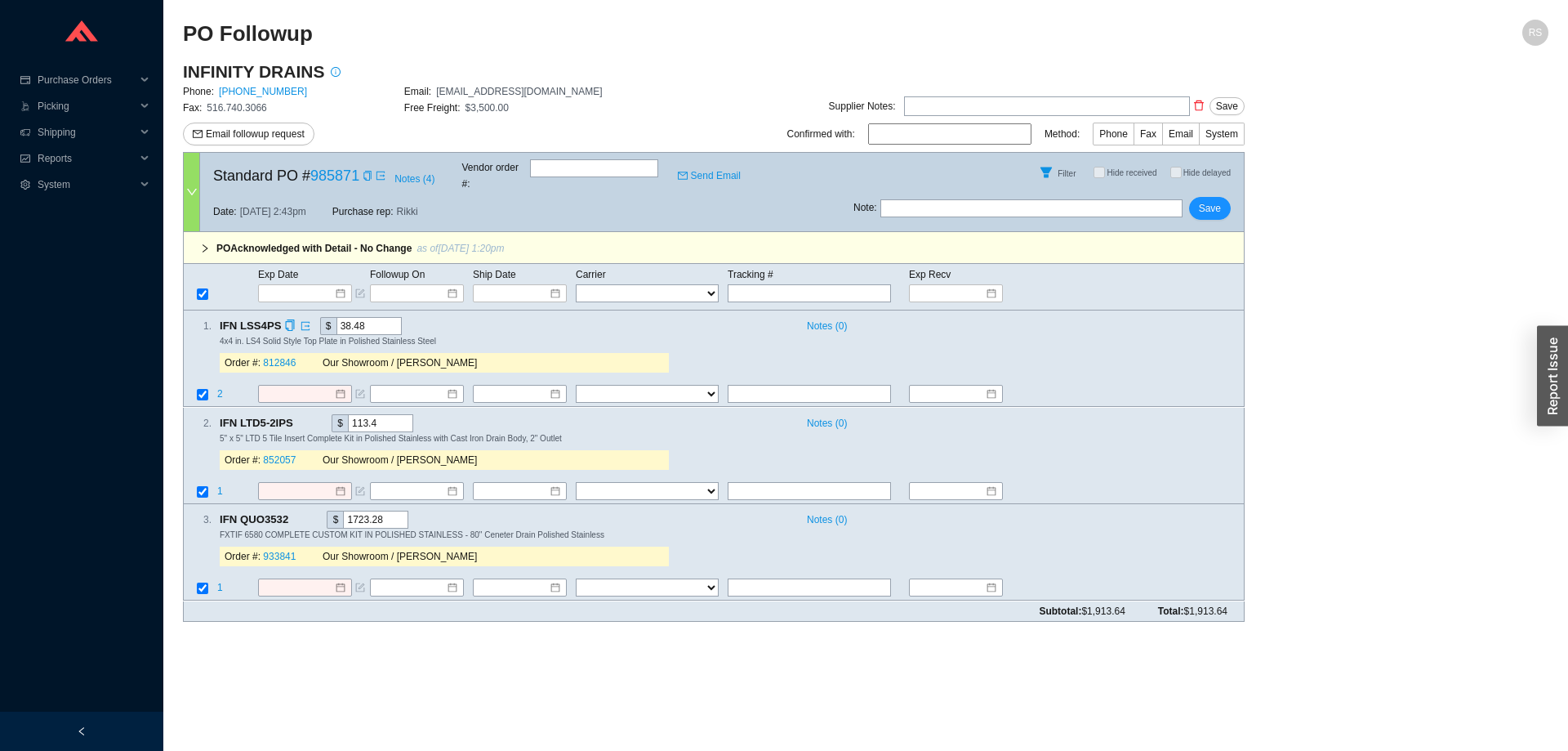
click at [201, 318] on div "1 ." at bounding box center [198, 325] width 28 height 16
drag, startPoint x: 201, startPoint y: 306, endPoint x: 1100, endPoint y: 472, distance: 914.2
click at [1100, 472] on div "PO Acknowledged with Detail - No Change as of [DATE] 1:20pm Sku Status Status Q…" at bounding box center [714, 416] width 1062 height 368
click at [1100, 481] on td at bounding box center [1129, 492] width 229 height 22
drag, startPoint x: 1236, startPoint y: 600, endPoint x: 182, endPoint y: 36, distance: 1195.4
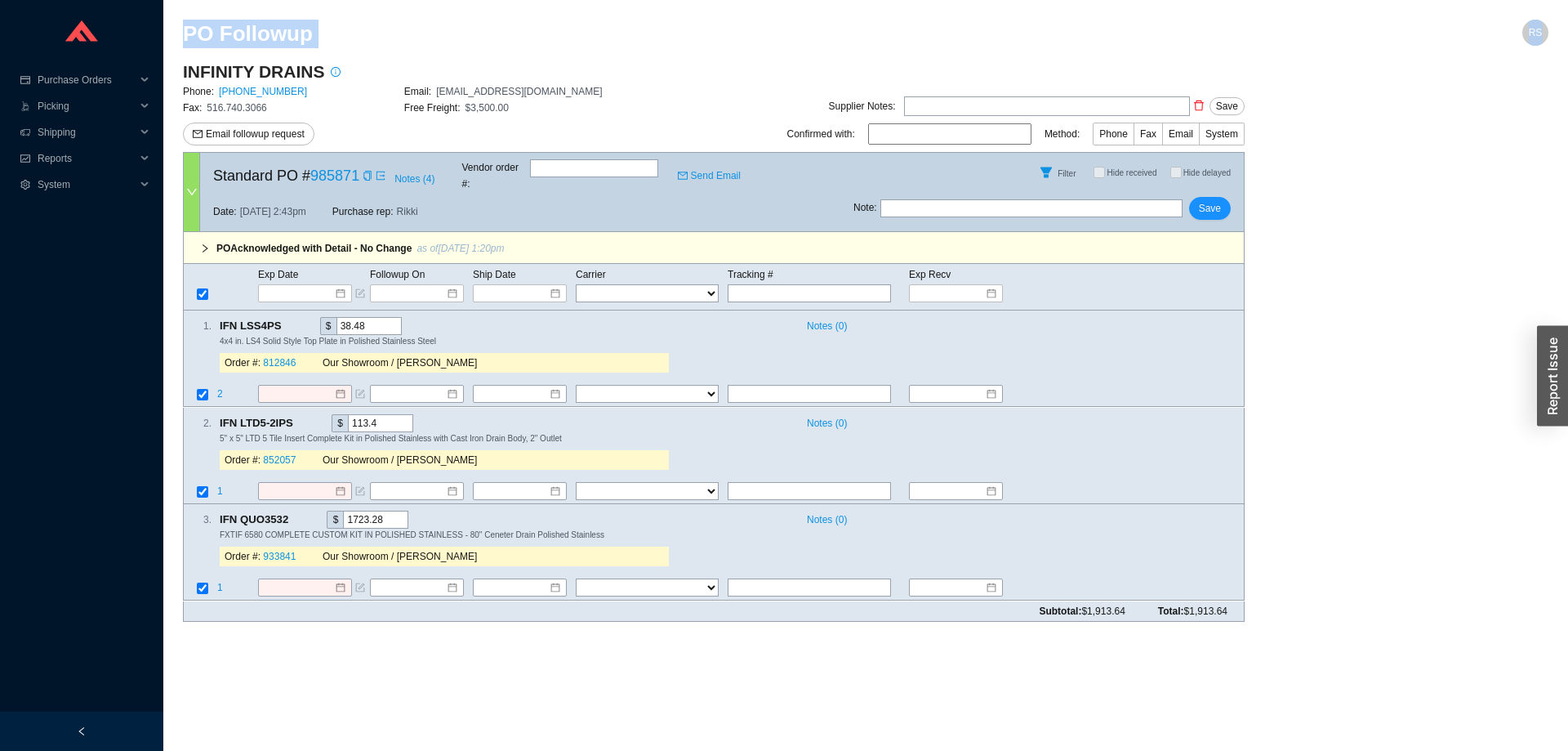
click at [182, 36] on section "PO Followup RS INFINITY DRAINS Phone: [PHONE_NUMBER] Email: [EMAIL_ADDRESS][DOM…" at bounding box center [866, 375] width 1404 height 751
click at [181, 35] on section "PO Followup RS INFINITY DRAINS Phone: [PHONE_NUMBER] Email: [EMAIL_ADDRESS][DOM…" at bounding box center [866, 375] width 1404 height 751
drag, startPoint x: 182, startPoint y: 29, endPoint x: 1234, endPoint y: 598, distance: 1196.0
click at [1234, 598] on section "PO Followup RS INFINITY DRAINS Phone: [PHONE_NUMBER] Email: [EMAIL_ADDRESS][DOM…" at bounding box center [866, 375] width 1404 height 751
click at [1234, 601] on div "Subtotal: $1,913.64 Total: $1,913.64" at bounding box center [714, 612] width 1062 height 21
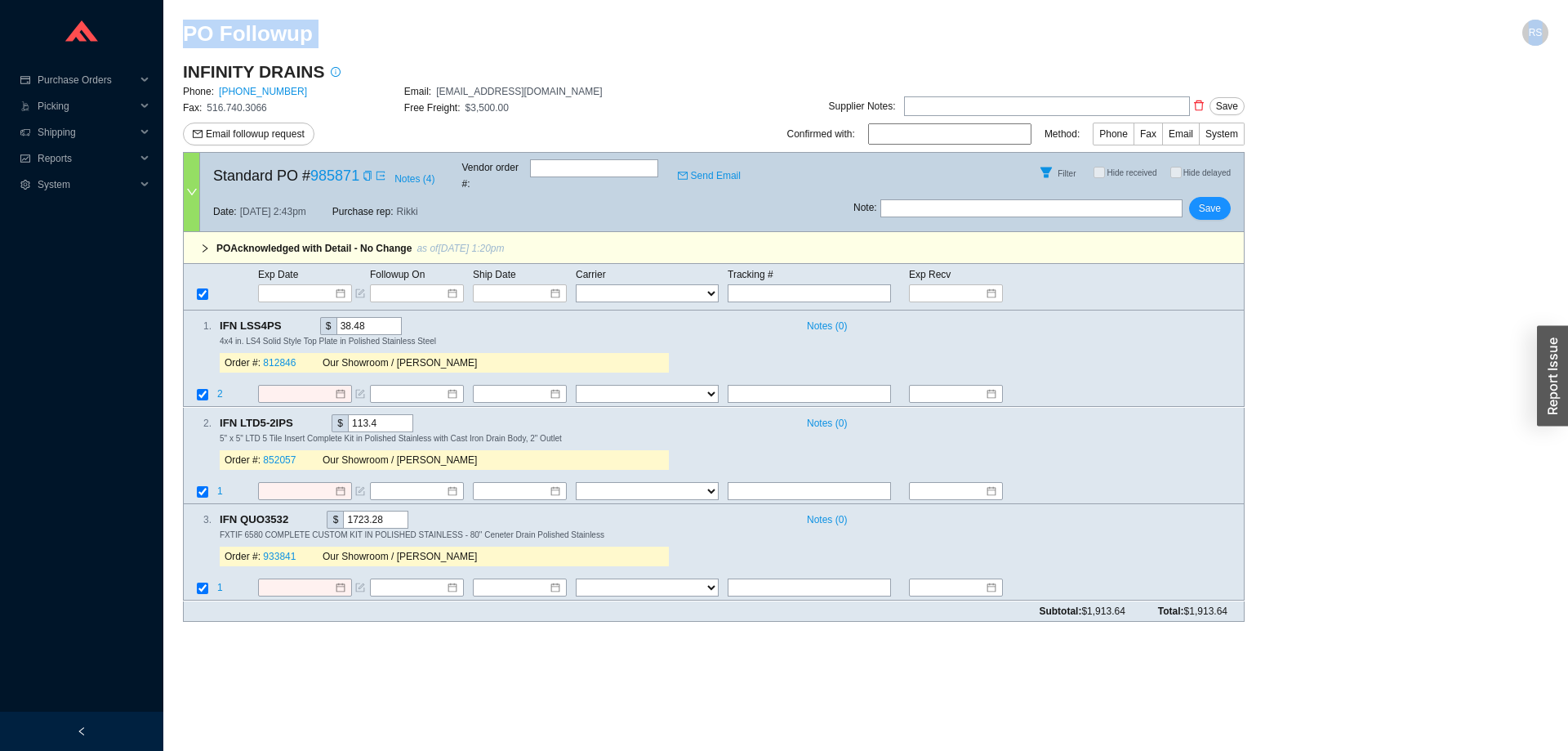
drag, startPoint x: 977, startPoint y: 495, endPoint x: 202, endPoint y: 36, distance: 900.7
click at [202, 36] on section "PO Followup RS INFINITY DRAINS Phone: [PHONE_NUMBER] Email: [EMAIL_ADDRESS][DOM…" at bounding box center [866, 327] width 1365 height 615
click at [202, 36] on h2 "PO Followup" at bounding box center [695, 34] width 1024 height 29
drag, startPoint x: 187, startPoint y: 22, endPoint x: 1236, endPoint y: 599, distance: 1197.2
click at [1236, 599] on section "PO Followup RS INFINITY DRAINS Phone: [PHONE_NUMBER] Email: [EMAIL_ADDRESS][DOM…" at bounding box center [866, 327] width 1365 height 615
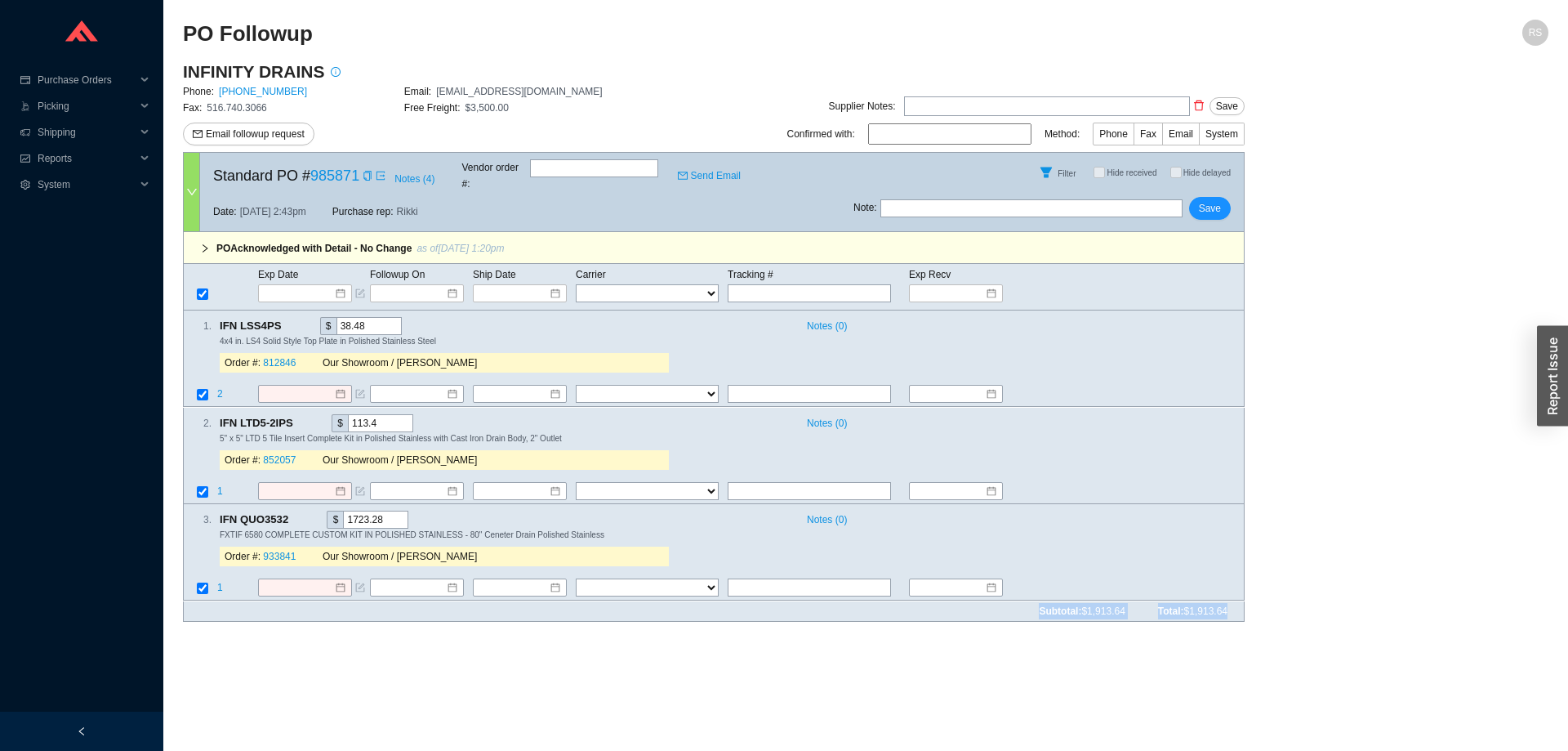
click at [1236, 601] on div "Subtotal: $1,913.64 Total: $1,913.64" at bounding box center [714, 612] width 1062 height 21
drag, startPoint x: 1236, startPoint y: 599, endPoint x: 191, endPoint y: 27, distance: 1191.3
click at [191, 27] on section "PO Followup RS INFINITY DRAINS Phone: [PHONE_NUMBER] Email: [EMAIL_ADDRESS][DOM…" at bounding box center [866, 327] width 1365 height 615
click at [191, 27] on h2 "PO Followup" at bounding box center [695, 34] width 1024 height 29
drag, startPoint x: 1232, startPoint y: 601, endPoint x: 181, endPoint y: 23, distance: 1199.5
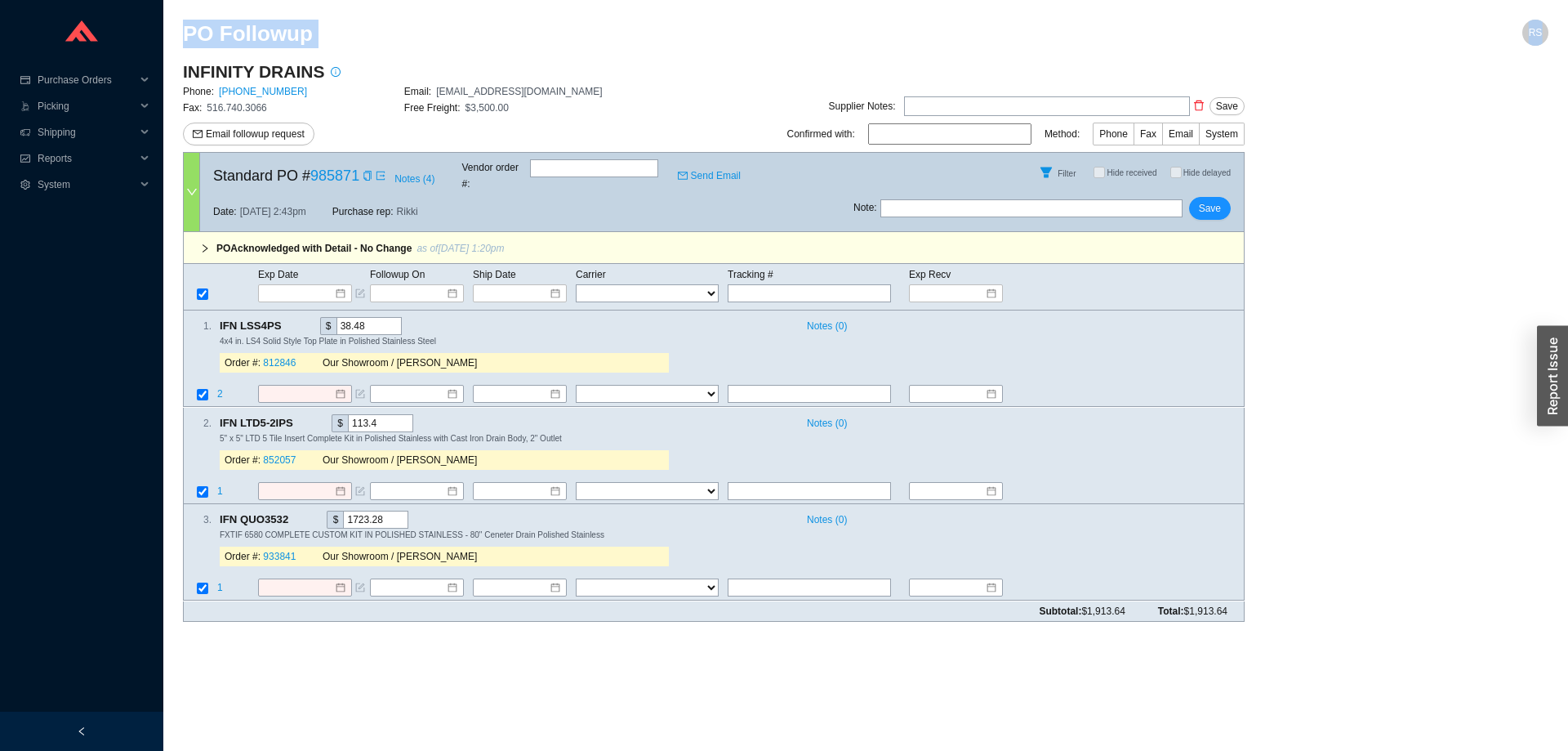
click at [181, 23] on section "PO Followup RS INFINITY DRAINS Phone: [PHONE_NUMBER] Email: [EMAIL_ADDRESS][DOM…" at bounding box center [866, 375] width 1404 height 751
drag, startPoint x: 550, startPoint y: 90, endPoint x: 441, endPoint y: 88, distance: 109.0
click at [439, 88] on div "Email: [EMAIL_ADDRESS][DOMAIN_NAME]" at bounding box center [514, 91] width 222 height 16
copy span "[EMAIL_ADDRESS][DOMAIN_NAME]"
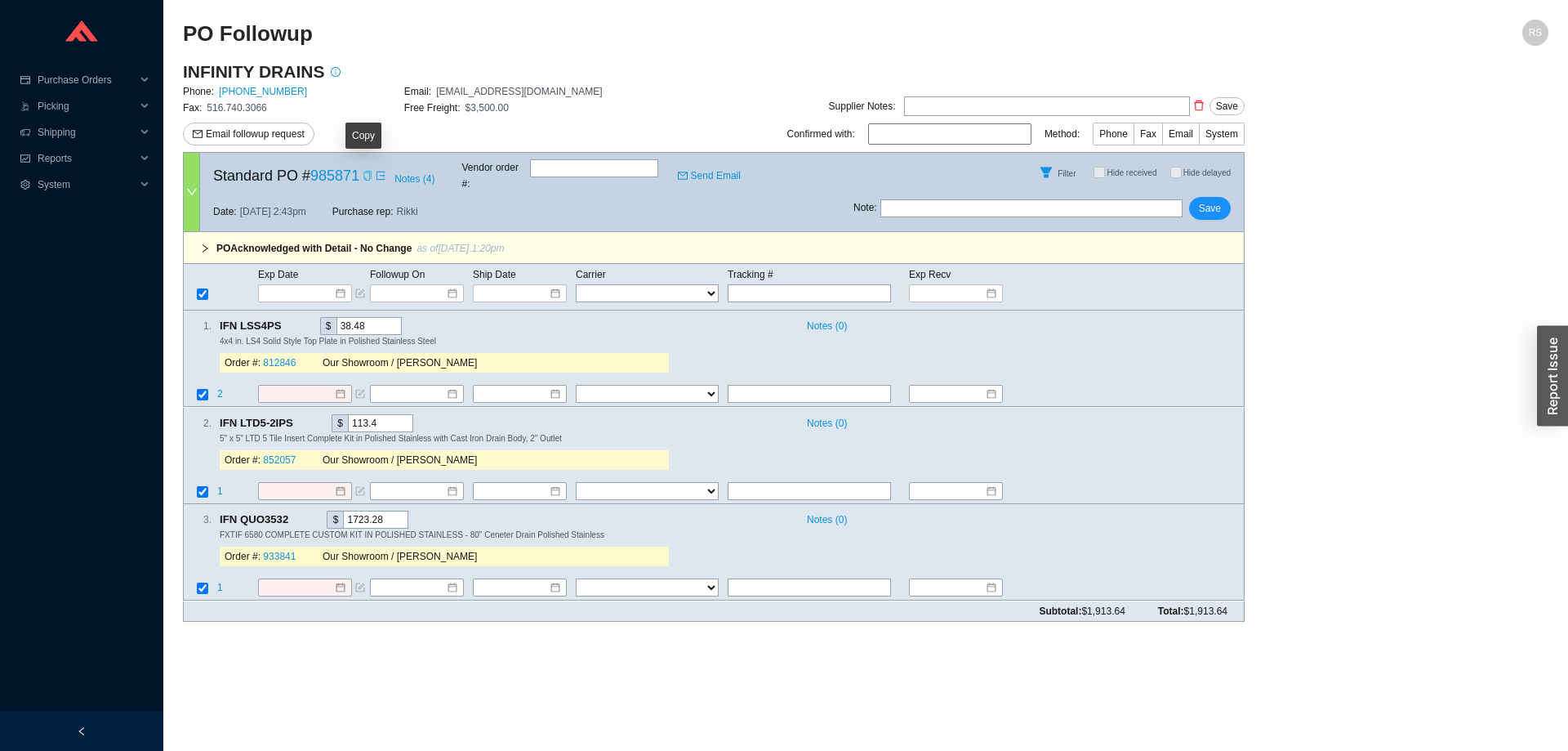
click at [363, 174] on icon "copy" at bounding box center [367, 176] width 9 height 9
click at [272, 552] on link "933841" at bounding box center [279, 557] width 33 height 11
